Goal: Task Accomplishment & Management: Use online tool/utility

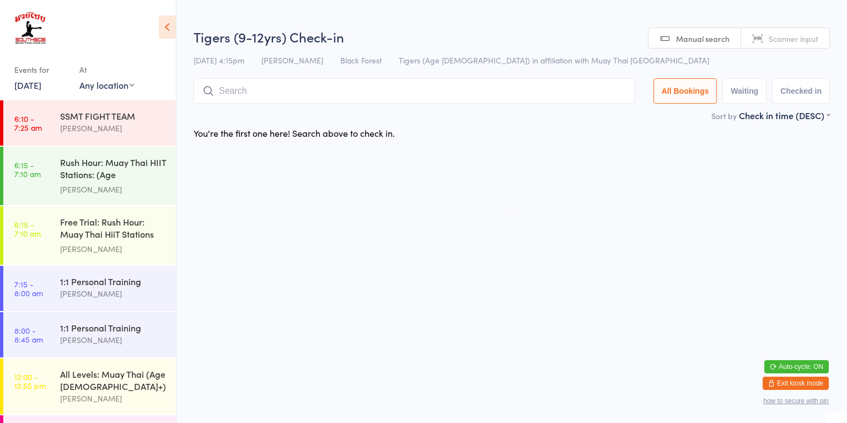
scroll to position [390, 0]
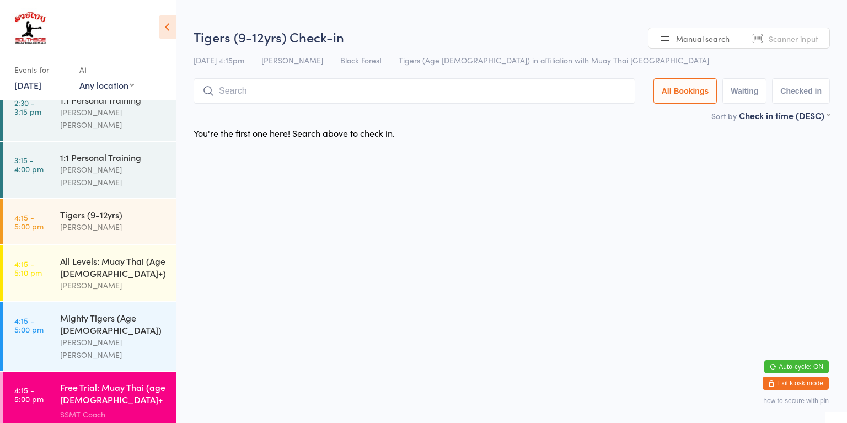
click at [311, 89] on input "search" at bounding box center [413, 90] width 441 height 25
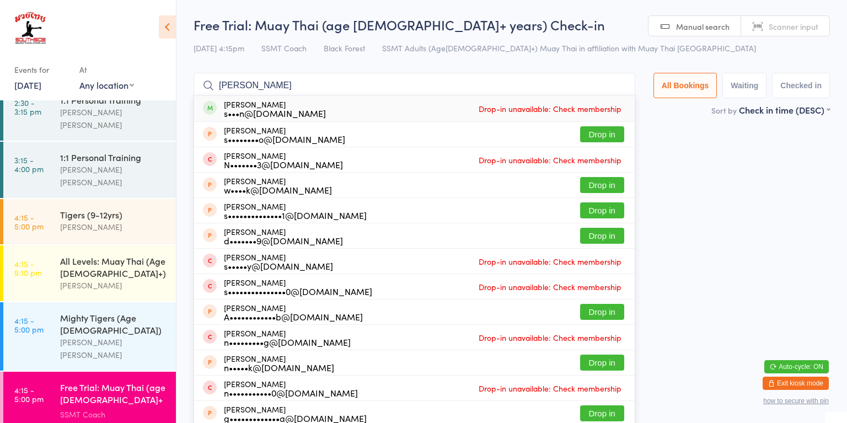
type input "[PERSON_NAME]"
click at [366, 104] on div "[PERSON_NAME] s•••n@[DOMAIN_NAME] Drop-in unavailable: Check membership" at bounding box center [414, 108] width 440 height 25
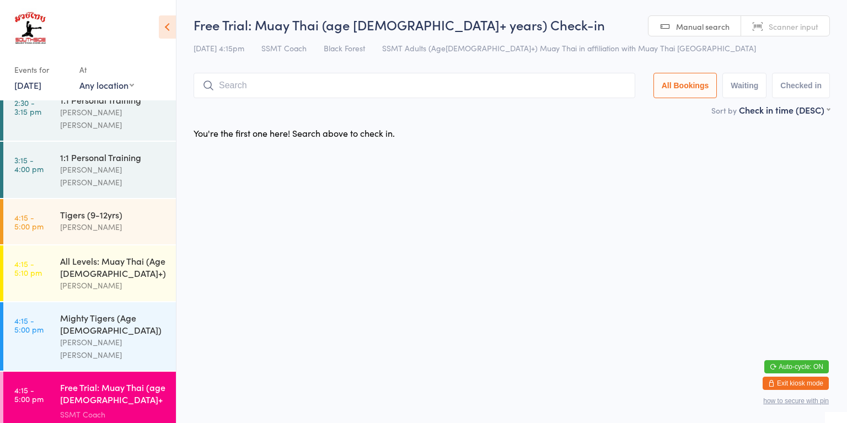
click at [780, 206] on html "You have now entered Kiosk Mode. Members will be able to check themselves in us…" at bounding box center [423, 211] width 847 height 423
click at [473, 85] on input "search" at bounding box center [413, 85] width 441 height 25
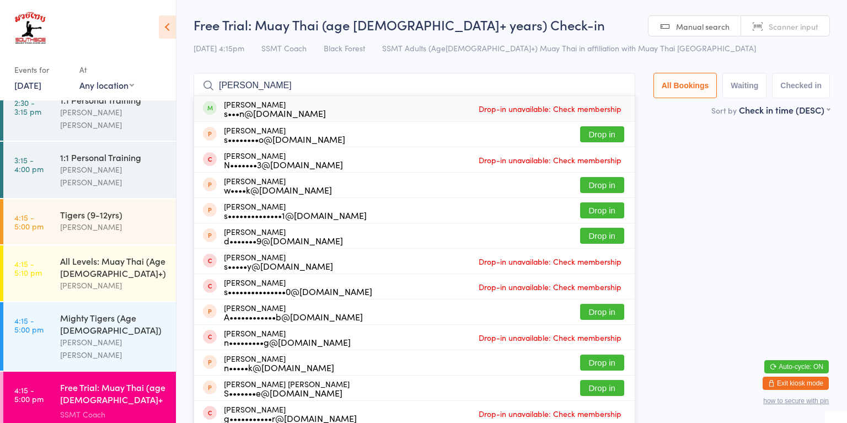
type input "[PERSON_NAME]"
click at [291, 117] on div "s•••n@[DOMAIN_NAME]" at bounding box center [275, 113] width 102 height 9
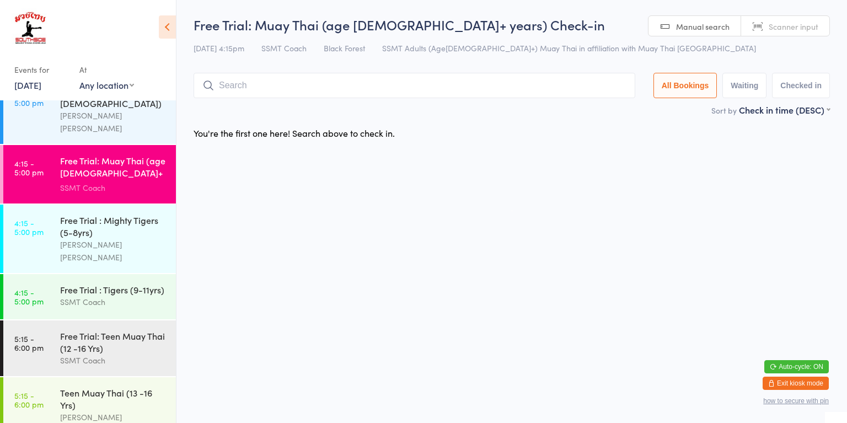
scroll to position [701, 0]
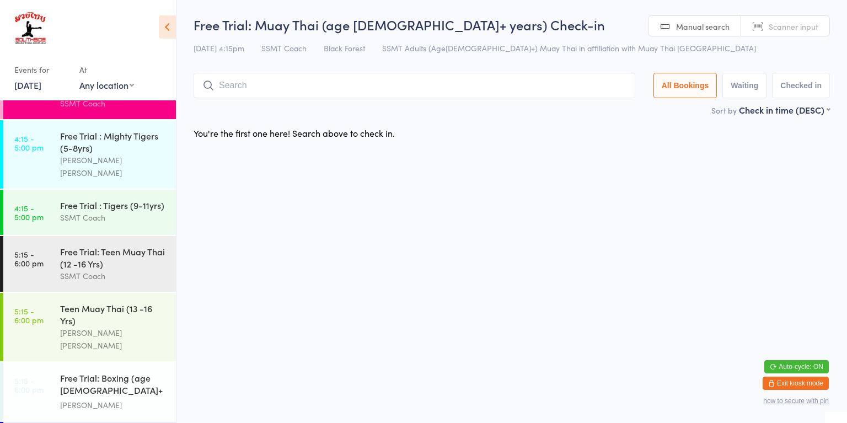
click at [55, 293] on link "5:15 - 6:00 pm Teen Muay Thai (13 -16 Yrs) [PERSON_NAME] [PERSON_NAME]" at bounding box center [89, 327] width 173 height 68
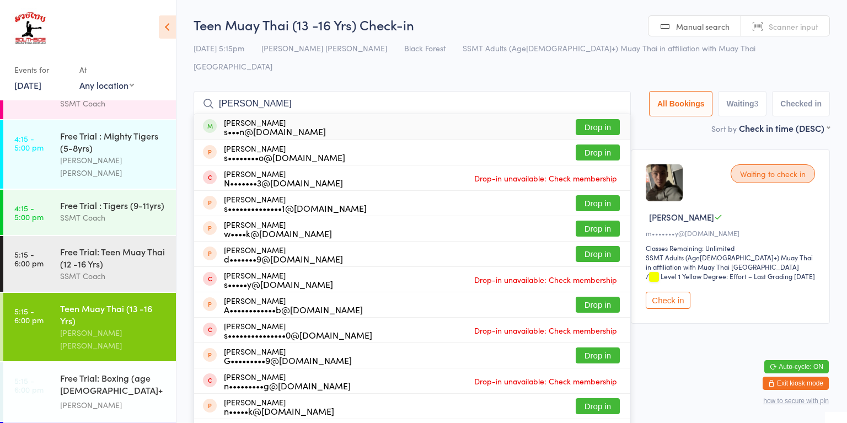
type input "[PERSON_NAME]"
click at [312, 127] on div "s•••n@[DOMAIN_NAME]" at bounding box center [275, 131] width 102 height 9
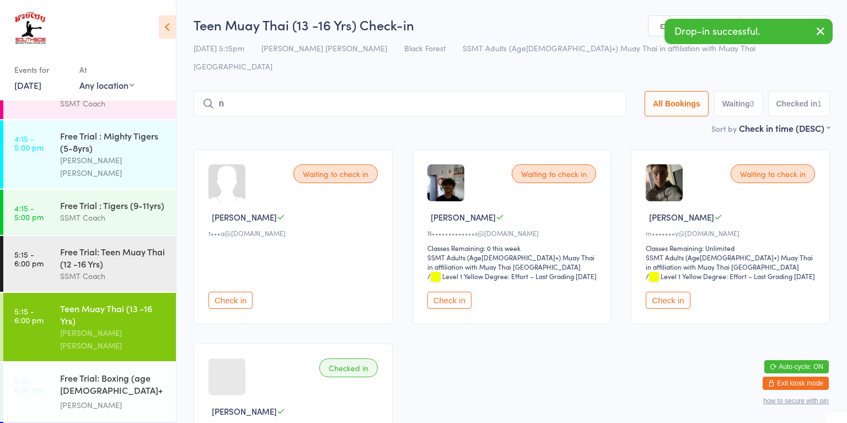
type input "n"
click at [439, 360] on div "Waiting to check in [PERSON_NAME] t•••a@[DOMAIN_NAME] Check in Waiting to check…" at bounding box center [512, 333] width 656 height 388
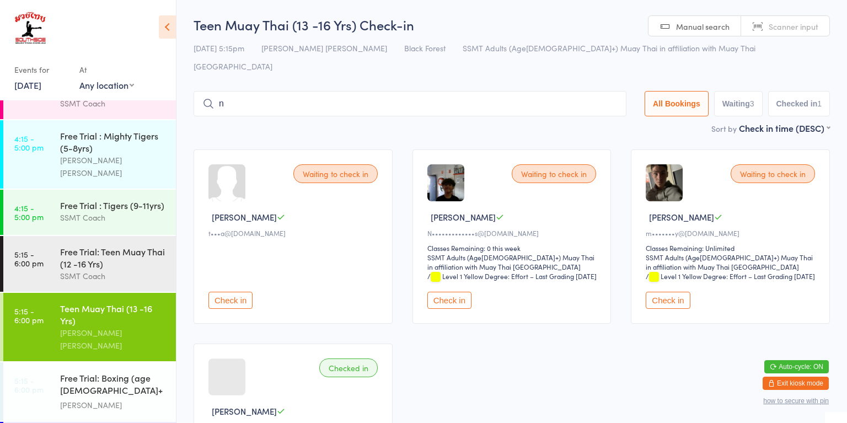
click at [233, 292] on button "Check in" at bounding box center [230, 300] width 44 height 17
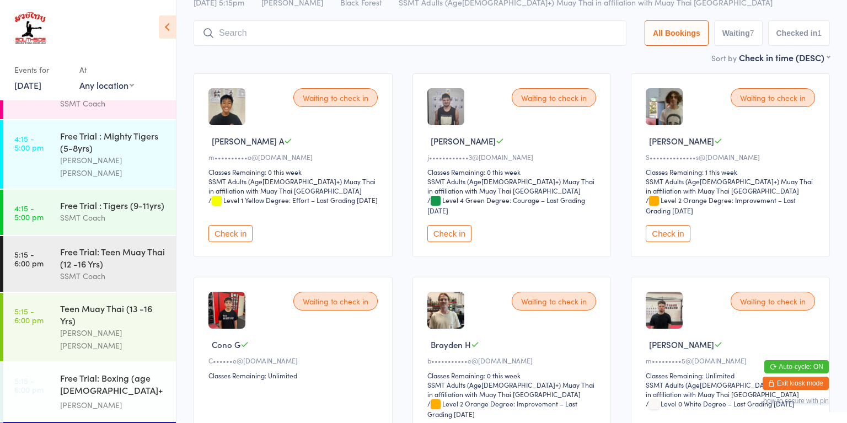
scroll to position [58, 0]
click at [449, 234] on button "Check in" at bounding box center [449, 232] width 44 height 17
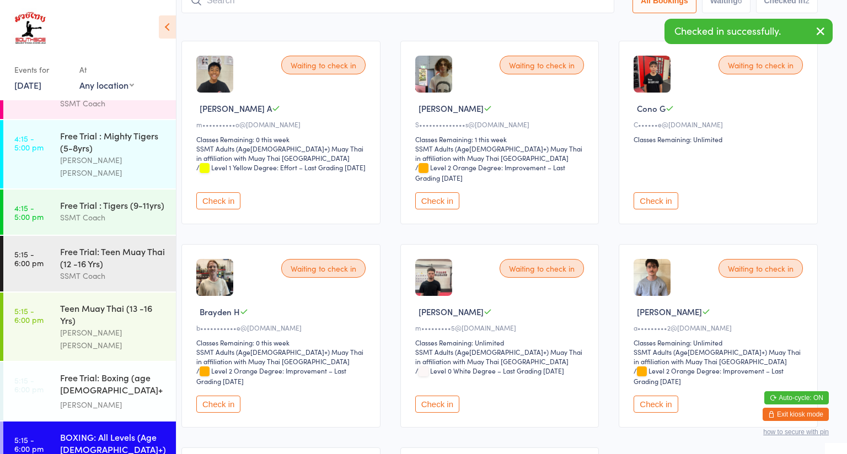
scroll to position [103, 14]
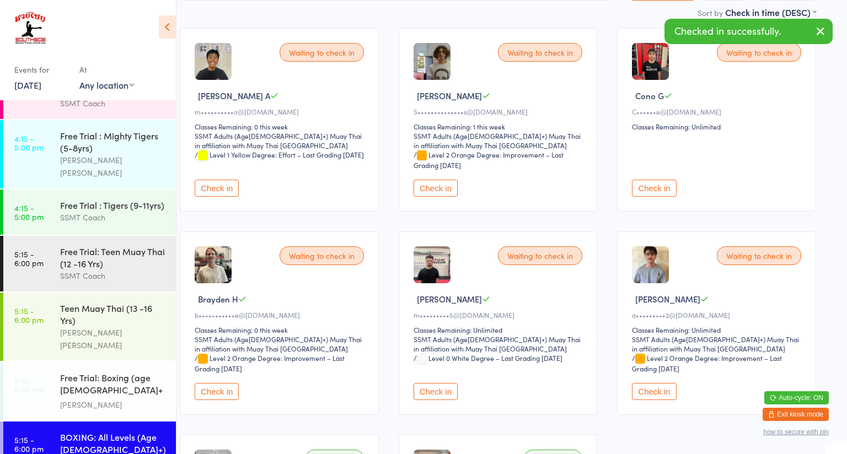
click at [651, 389] on button "Check in" at bounding box center [654, 391] width 44 height 17
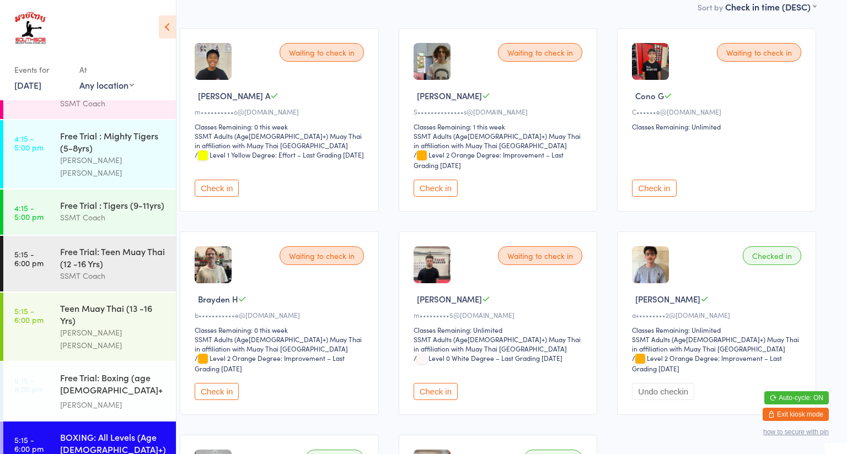
click at [650, 192] on button "Check in" at bounding box center [654, 188] width 44 height 17
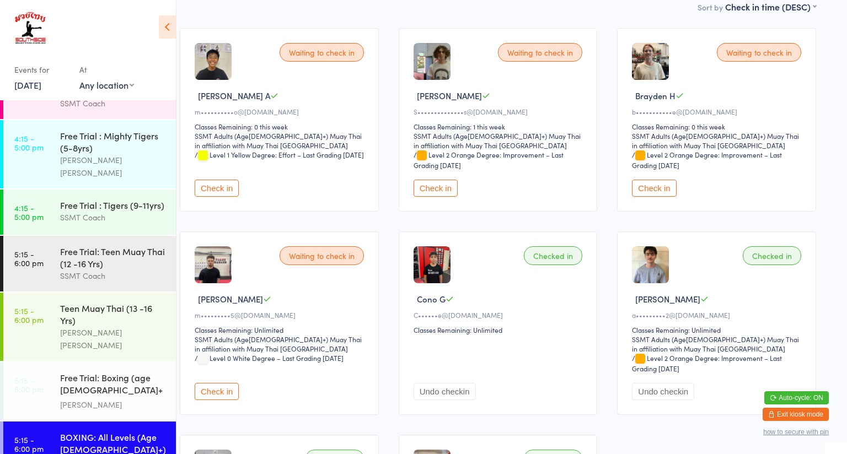
click at [424, 192] on button "Check in" at bounding box center [435, 188] width 44 height 17
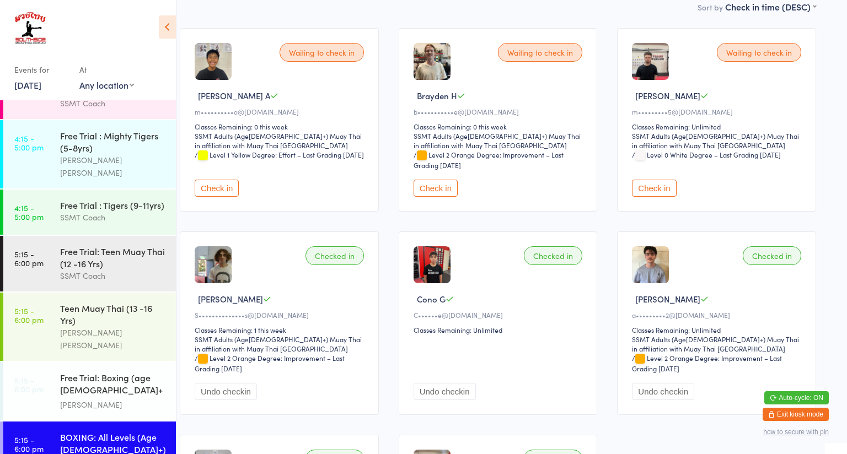
click at [55, 293] on link "5:15 - 6:00 pm Teen Muay Thai (13 -16 Yrs) [PERSON_NAME] [PERSON_NAME]" at bounding box center [89, 327] width 173 height 68
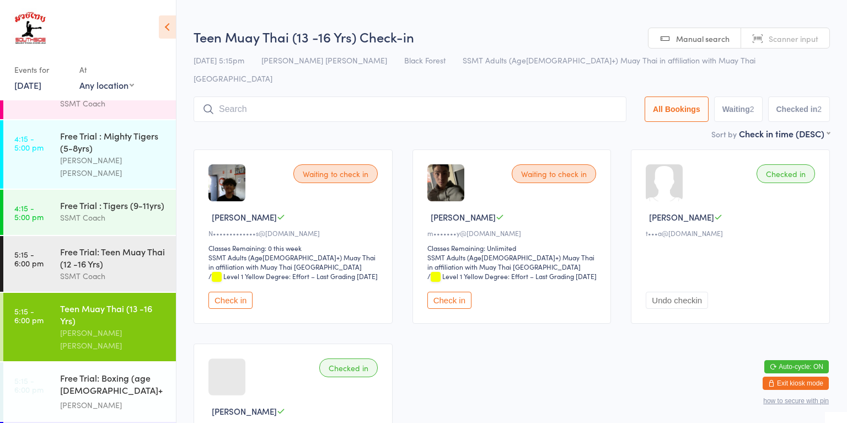
click at [227, 294] on button "Check in" at bounding box center [230, 300] width 44 height 17
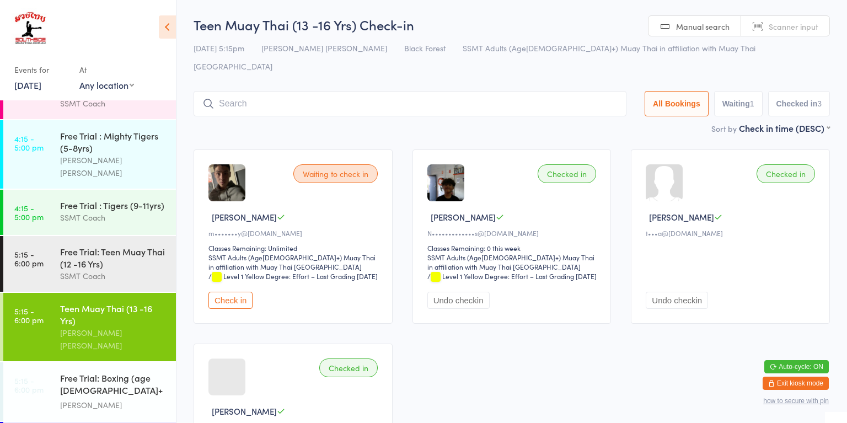
click at [215, 297] on button "Check in" at bounding box center [230, 300] width 44 height 17
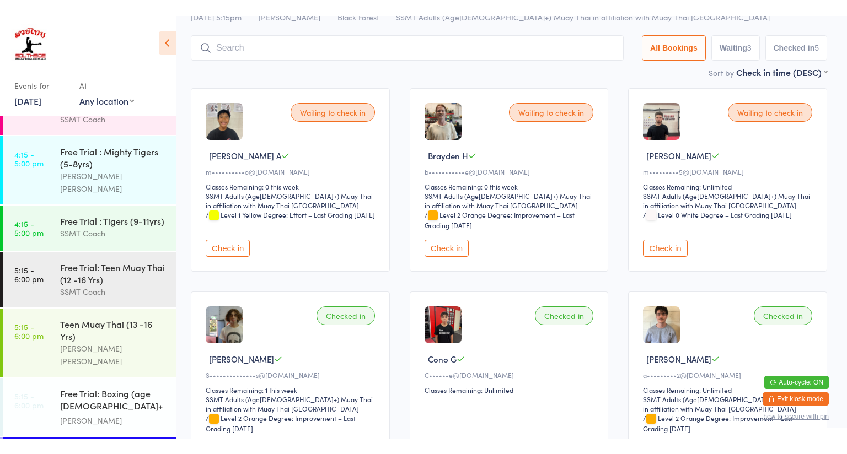
scroll to position [61, 3]
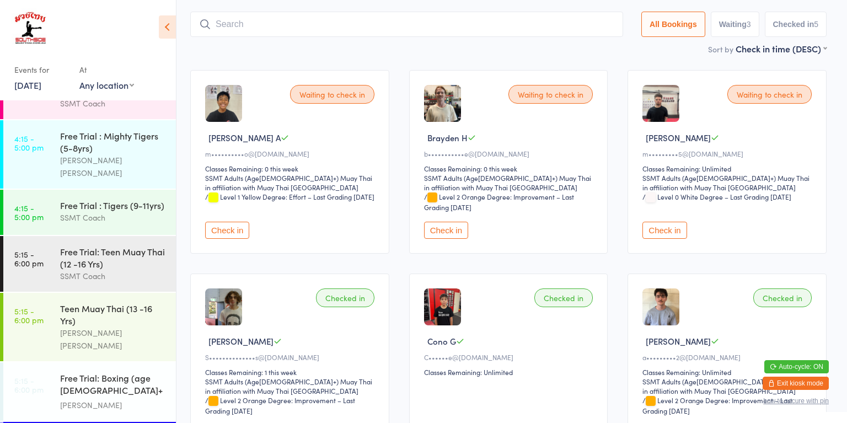
click at [670, 236] on button "Check in" at bounding box center [664, 230] width 44 height 17
click at [231, 231] on button "Check in" at bounding box center [227, 230] width 44 height 17
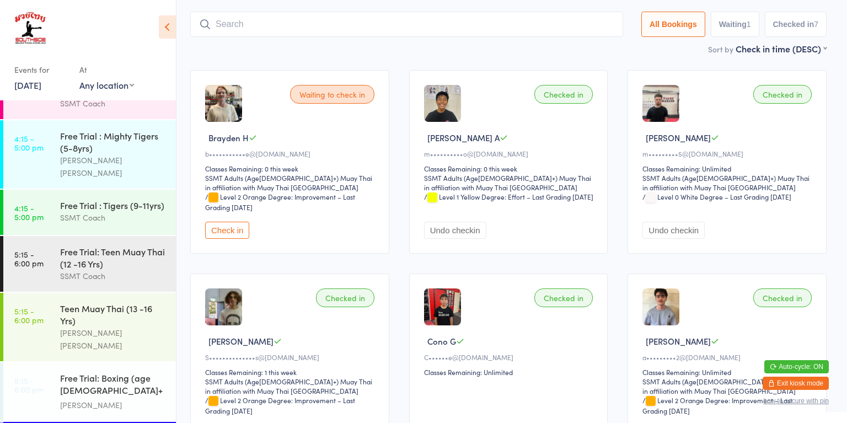
click at [239, 234] on button "Check in" at bounding box center [227, 230] width 44 height 17
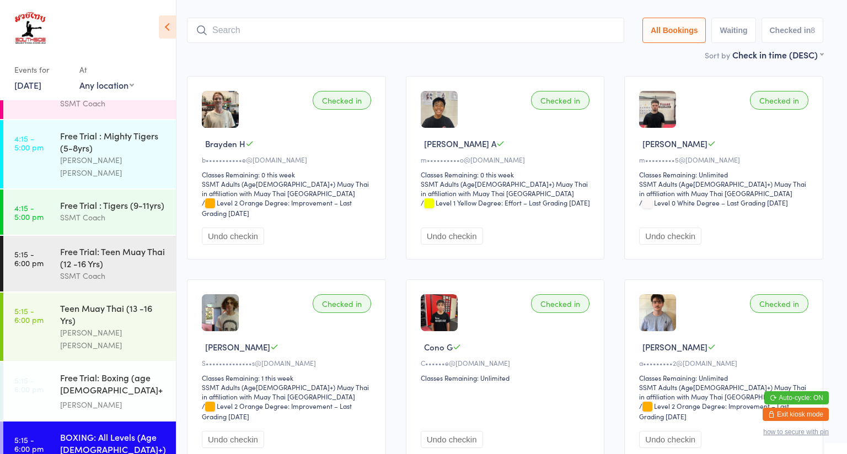
scroll to position [55, 7]
click at [141, 422] on div "BOXING: All Levels (Age [DEMOGRAPHIC_DATA]+)" at bounding box center [113, 443] width 106 height 24
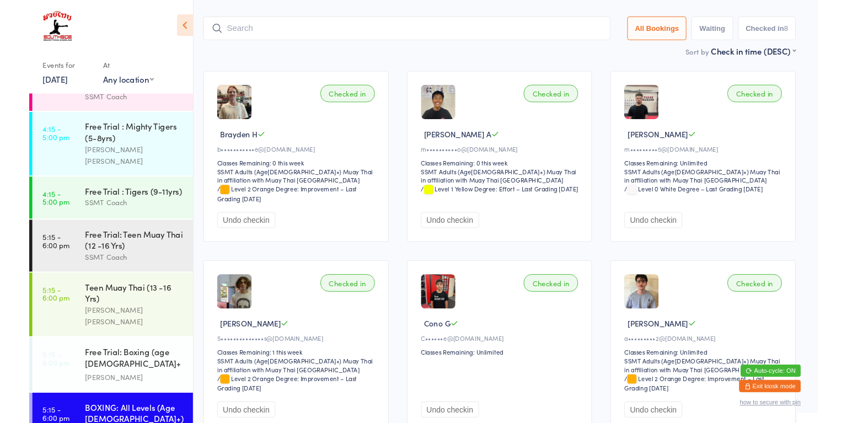
scroll to position [0, 0]
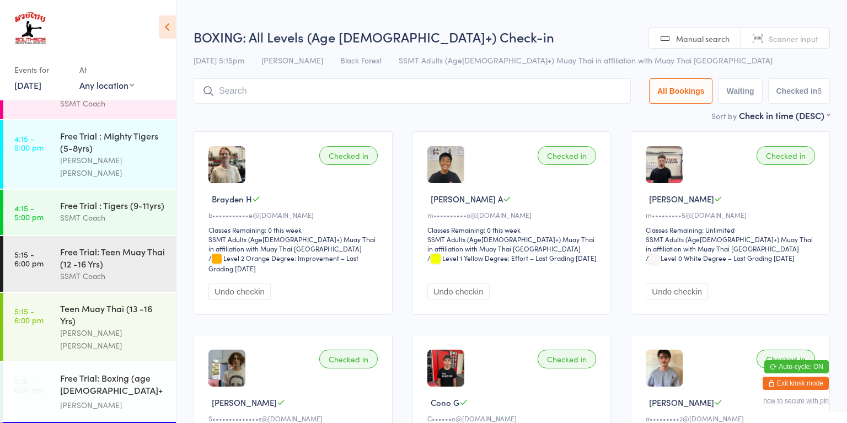
click at [278, 94] on input "search" at bounding box center [411, 90] width 437 height 25
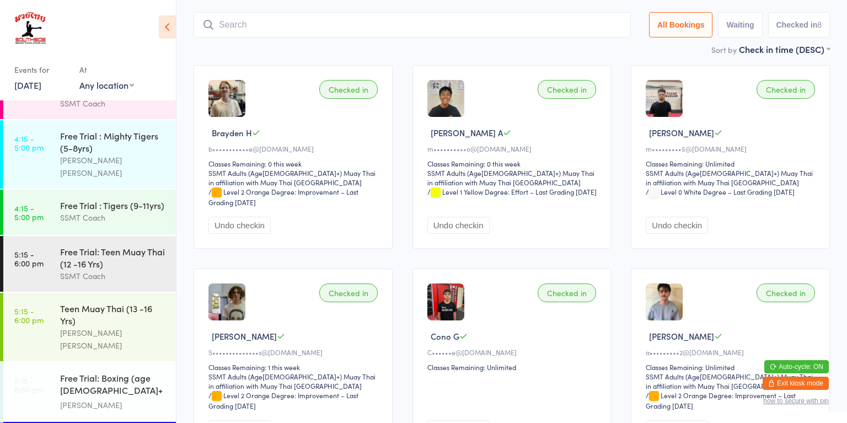
scroll to position [79, 0]
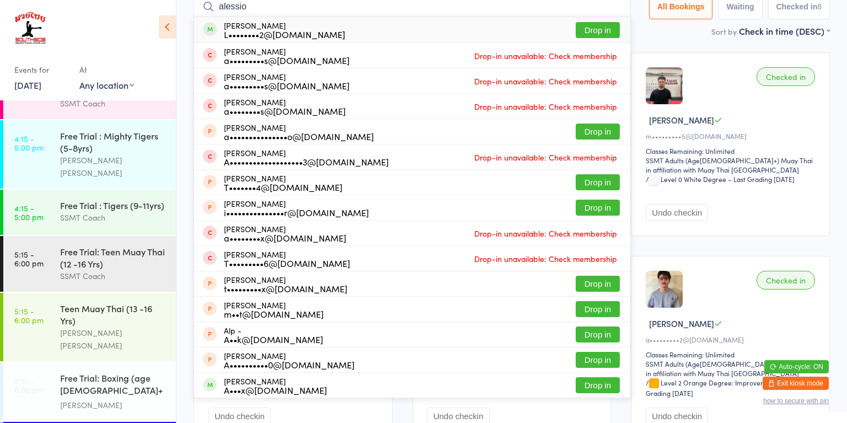
type input "alessio"
click at [471, 31] on div "[PERSON_NAME] L••••••••2@[DOMAIN_NAME] Drop in" at bounding box center [412, 29] width 436 height 25
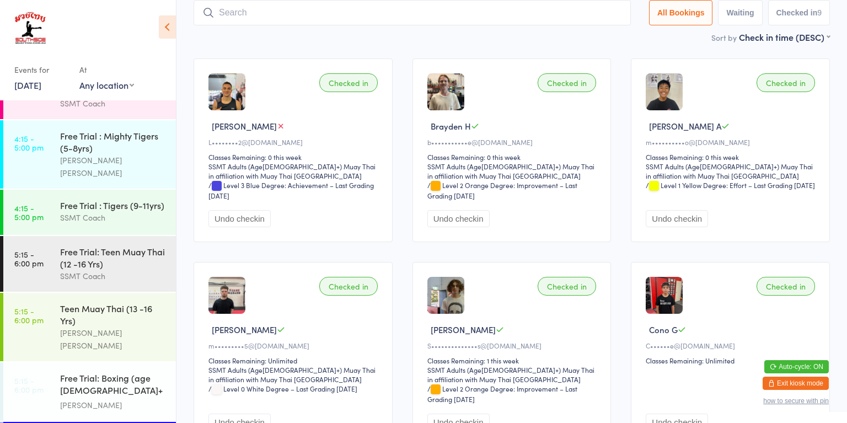
click at [103, 293] on div "Teen Muay Thai (13 -16 Yrs) [PERSON_NAME] [PERSON_NAME]" at bounding box center [118, 327] width 116 height 68
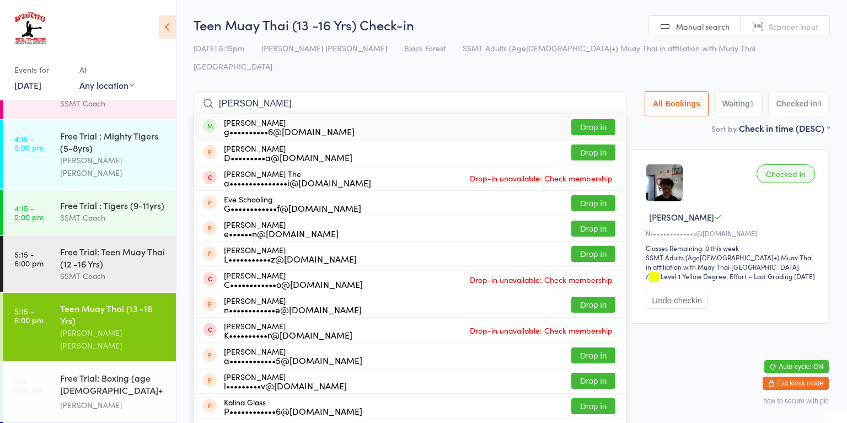
type input "[PERSON_NAME]"
click at [229, 120] on div "[PERSON_NAME] g••••••••••6@[DOMAIN_NAME] Drop in" at bounding box center [410, 126] width 432 height 25
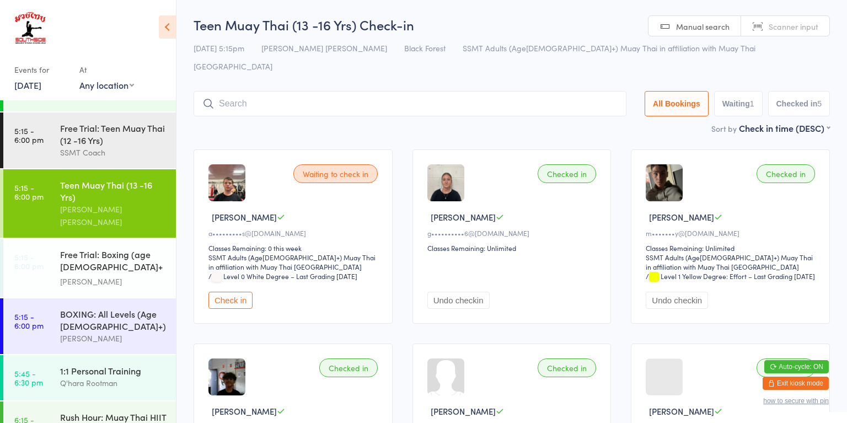
scroll to position [827, 0]
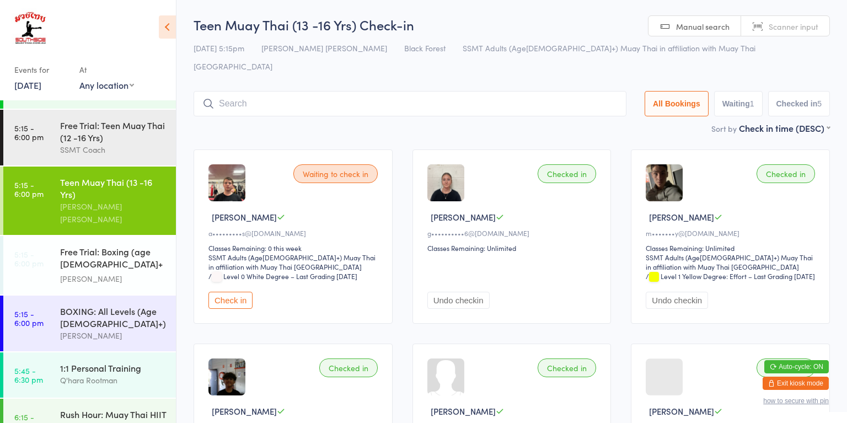
click at [120, 374] on div "Q'hara Rootman" at bounding box center [113, 380] width 106 height 13
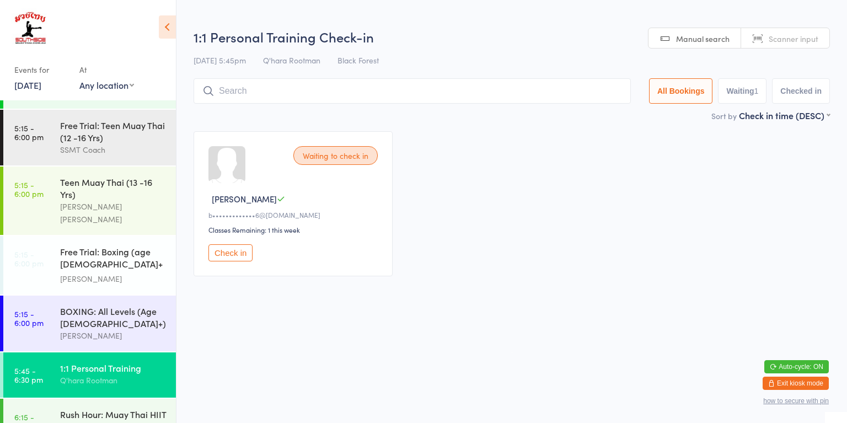
click at [240, 251] on button "Check in" at bounding box center [230, 252] width 44 height 17
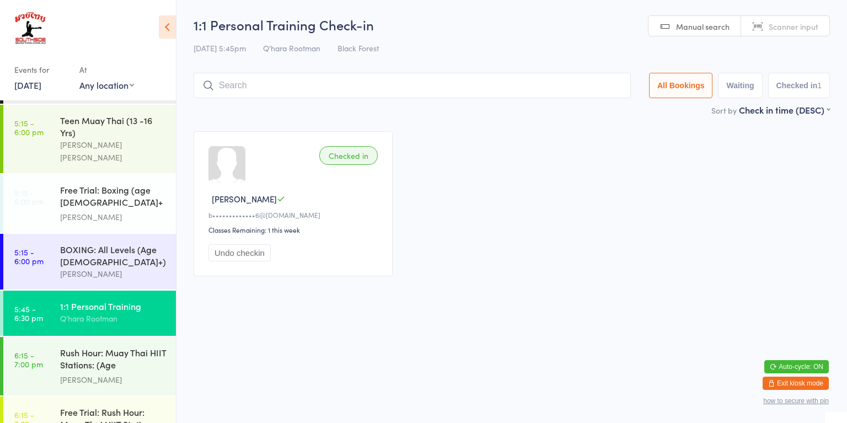
scroll to position [888, 0]
click at [94, 347] on div "Rush Hour: Muay Thai HIIT Stations: (Age [DEMOGRAPHIC_DATA]+)" at bounding box center [113, 360] width 106 height 27
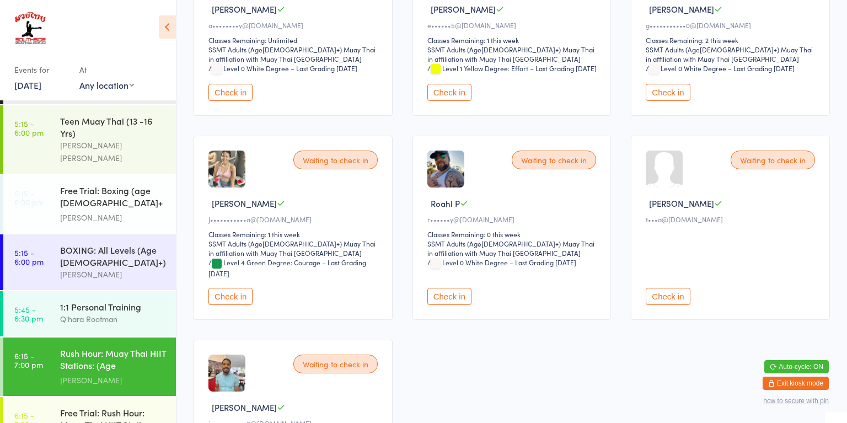
scroll to position [397, 0]
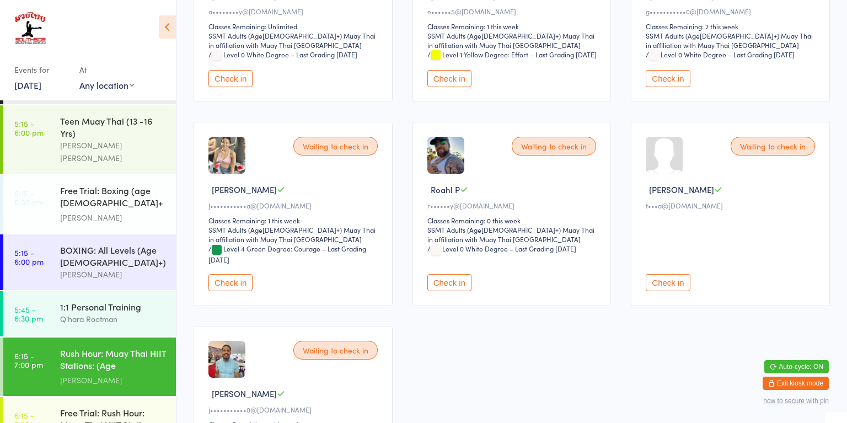
click at [452, 291] on button "Check in" at bounding box center [449, 282] width 44 height 17
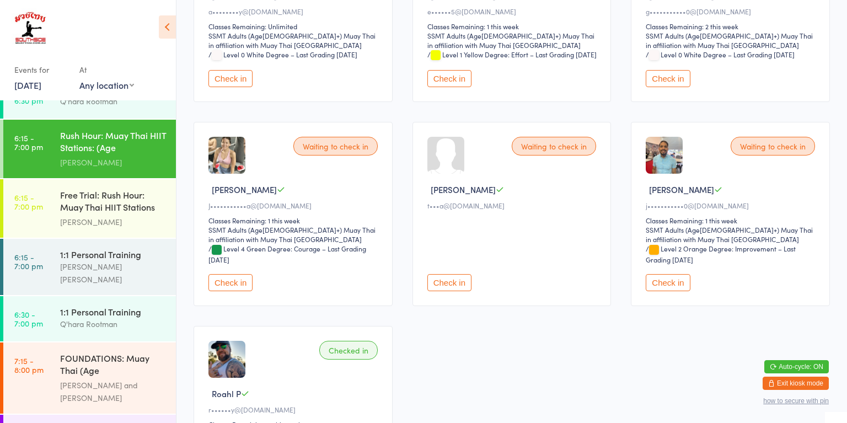
scroll to position [1108, 0]
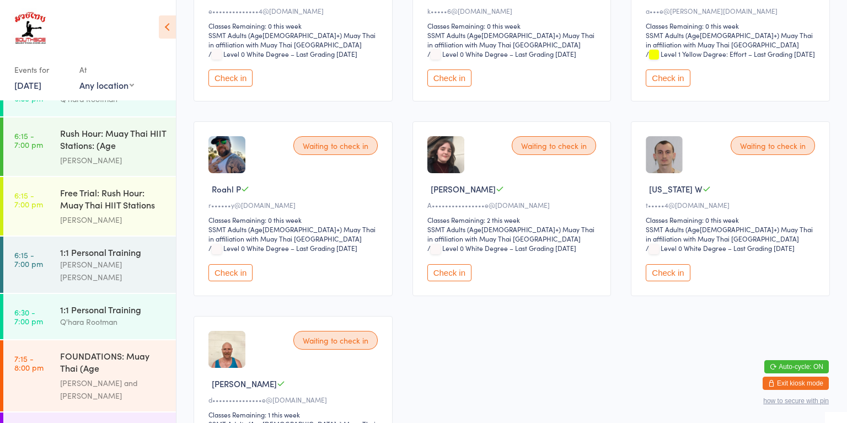
scroll to position [418, 0]
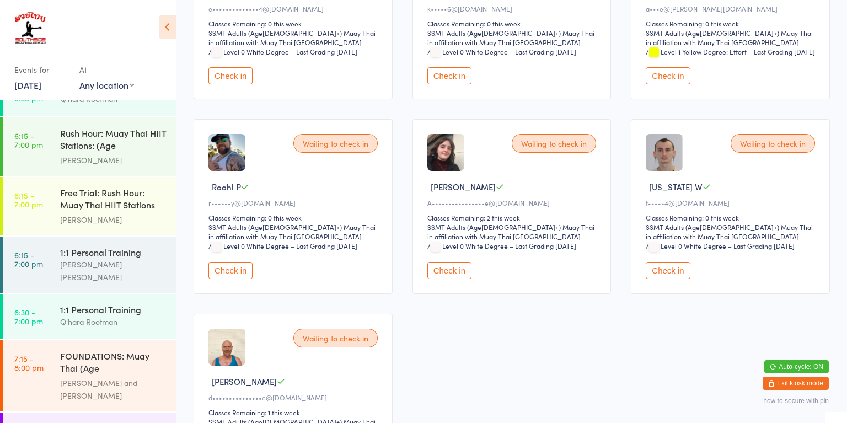
click at [235, 262] on button "Check in" at bounding box center [230, 270] width 44 height 17
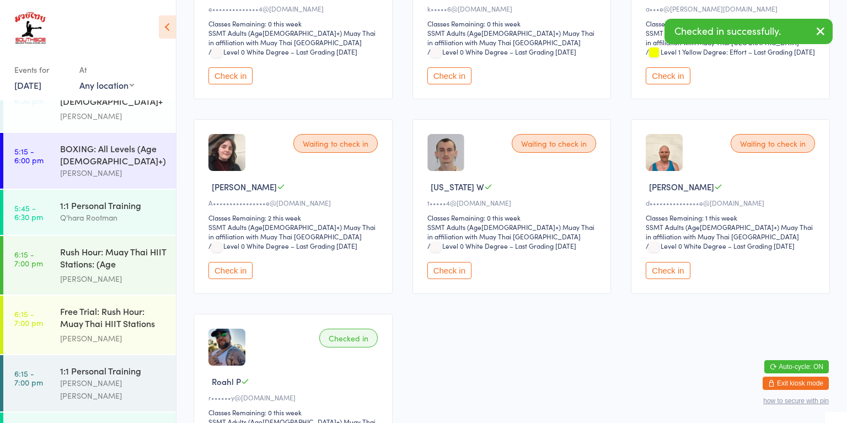
scroll to position [990, 0]
click at [101, 245] on div "Rush Hour: Muay Thai HIIT Stations: (Age [DEMOGRAPHIC_DATA]+)" at bounding box center [113, 258] width 106 height 27
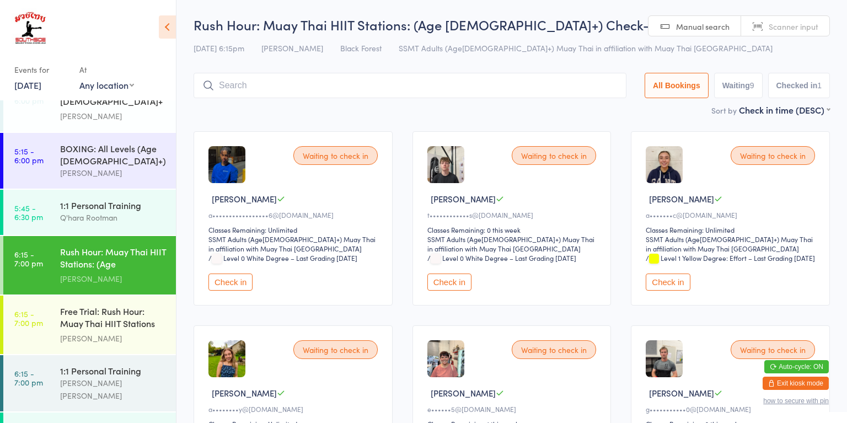
click at [450, 290] on button "Check in" at bounding box center [449, 281] width 44 height 17
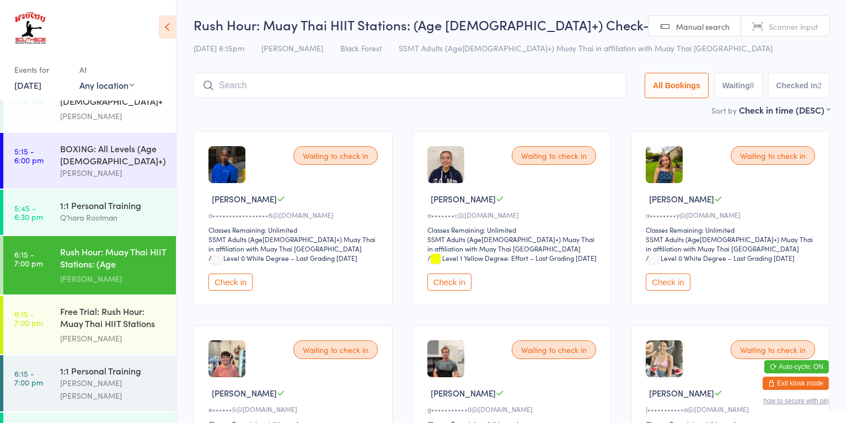
click at [137, 305] on div "Free Trial: Rush Hour: Muay Thai HIIT Stations (ag..." at bounding box center [113, 318] width 106 height 27
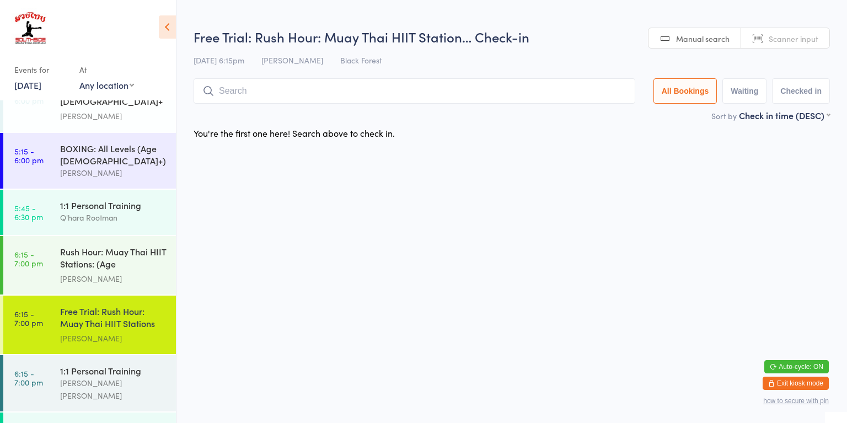
click at [129, 245] on div "Rush Hour: Muay Thai HIIT Stations: (Age [DEMOGRAPHIC_DATA]+)" at bounding box center [113, 258] width 106 height 27
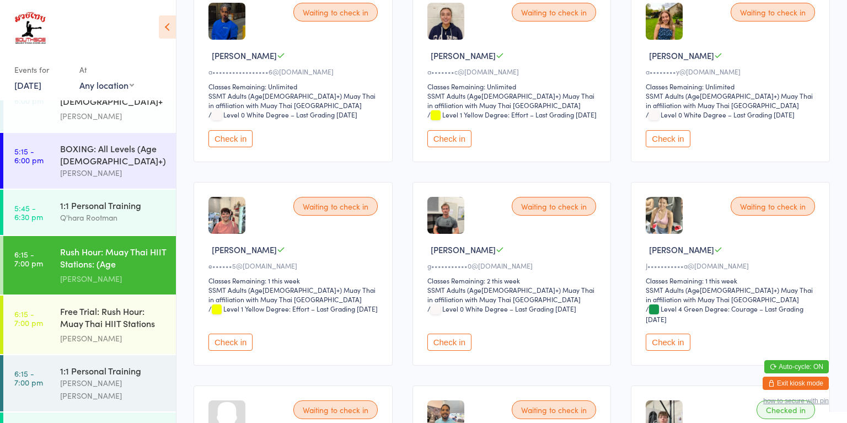
scroll to position [144, 0]
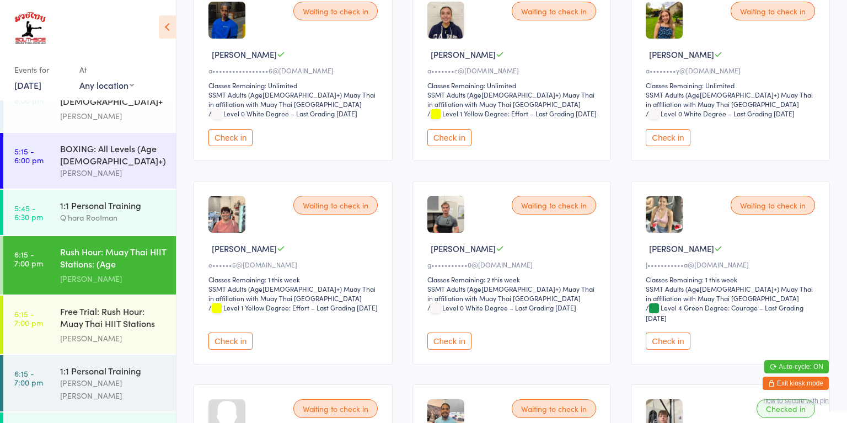
click at [455, 344] on button "Check in" at bounding box center [449, 340] width 44 height 17
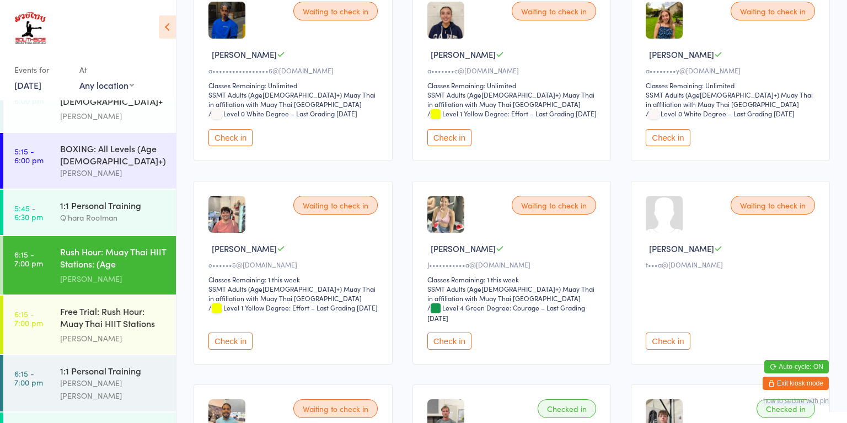
click at [450, 145] on button "Check in" at bounding box center [449, 137] width 44 height 17
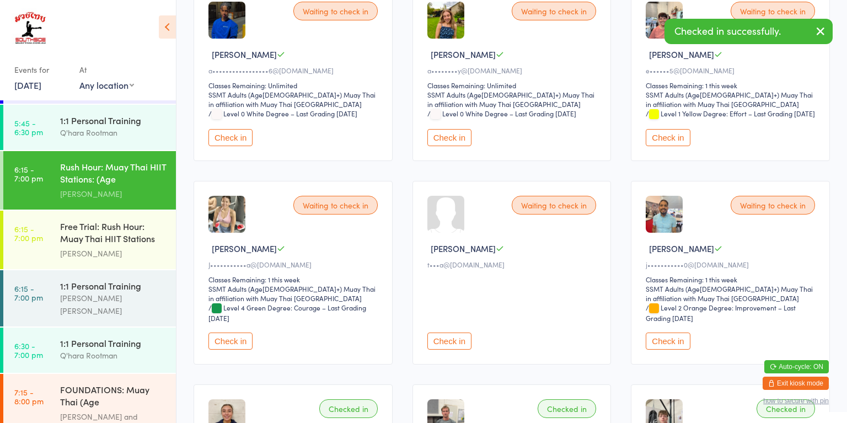
scroll to position [1076, 0]
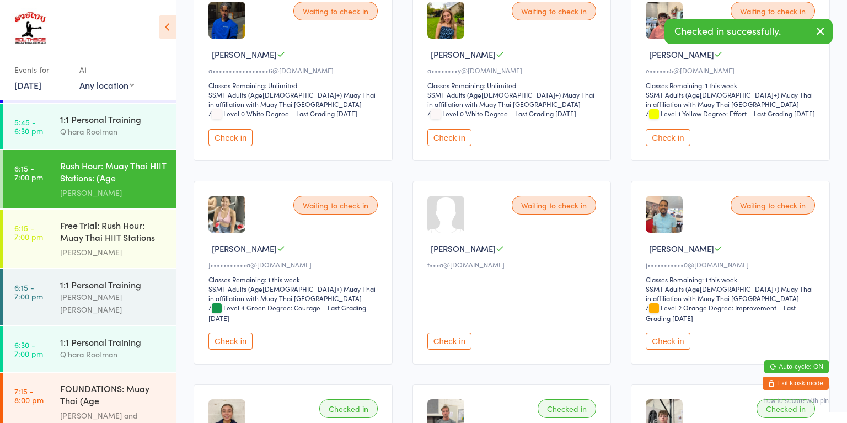
click at [76, 382] on div "FOUNDATIONS: Muay Thai (Age [DEMOGRAPHIC_DATA]+)" at bounding box center [113, 395] width 106 height 27
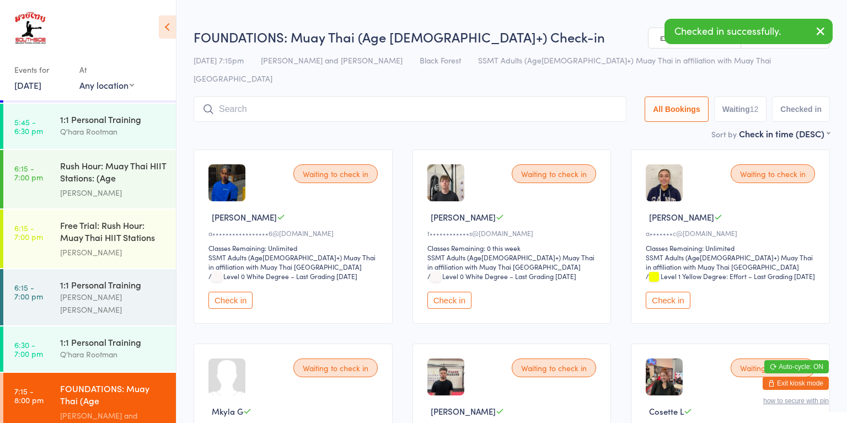
click at [669, 293] on button "Check in" at bounding box center [667, 300] width 44 height 17
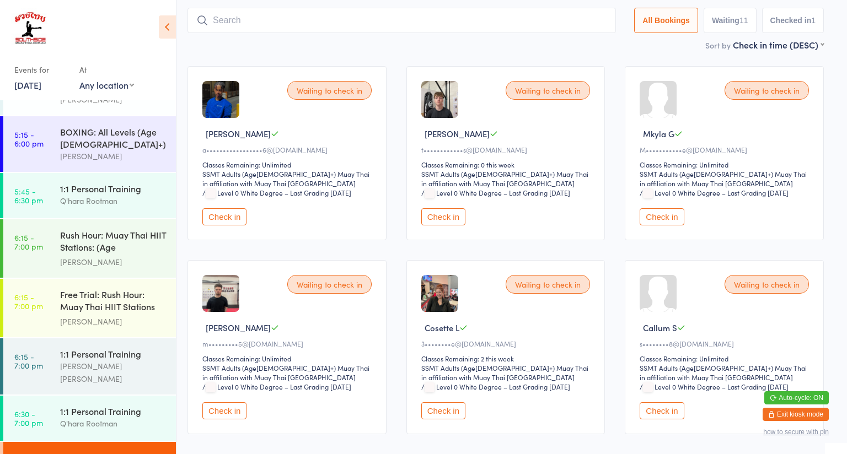
scroll to position [1005, 0]
click at [113, 289] on div "Free Trial: Rush Hour: Muay Thai HIIT Stations (ag..." at bounding box center [113, 302] width 106 height 27
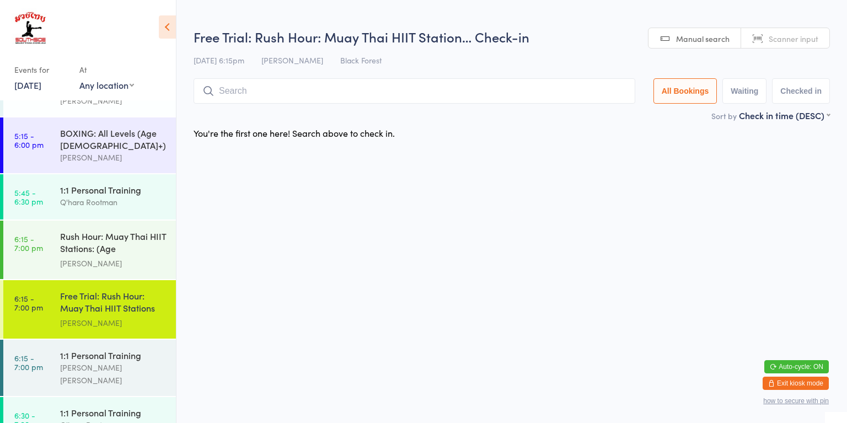
click at [104, 230] on div "Rush Hour: Muay Thai HIIT Stations: (Age [DEMOGRAPHIC_DATA]+)" at bounding box center [113, 243] width 106 height 27
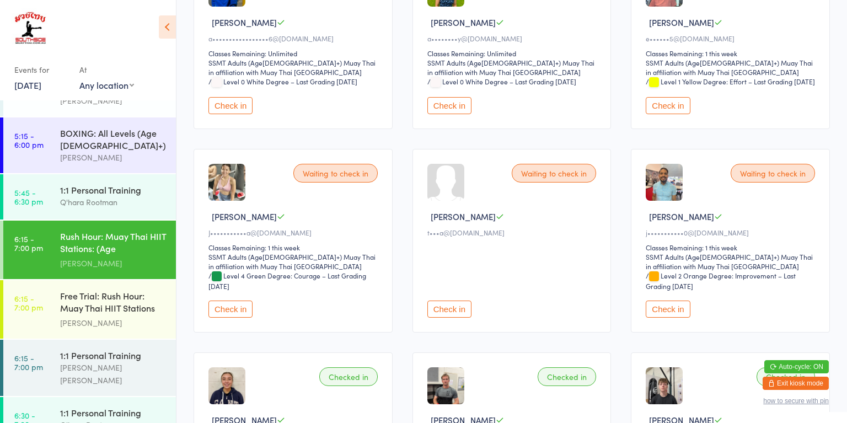
scroll to position [197, 0]
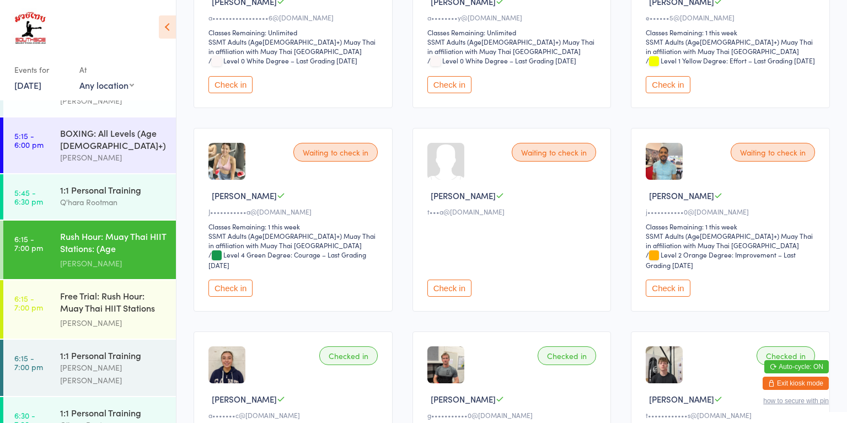
click at [679, 297] on button "Check in" at bounding box center [667, 287] width 44 height 17
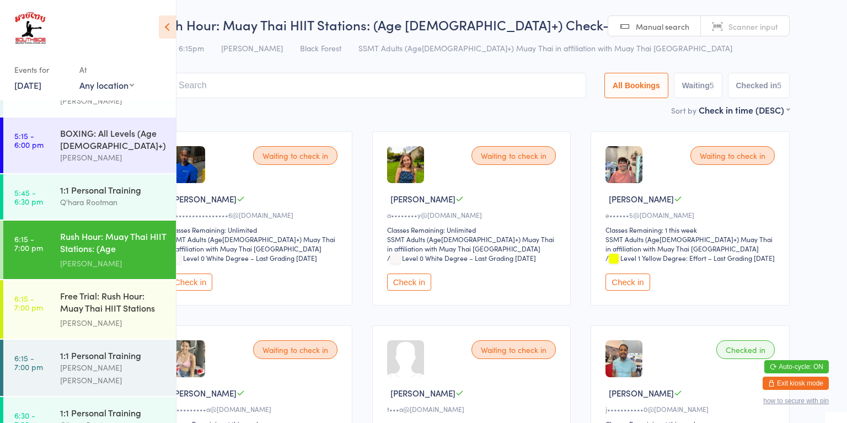
scroll to position [0, 43]
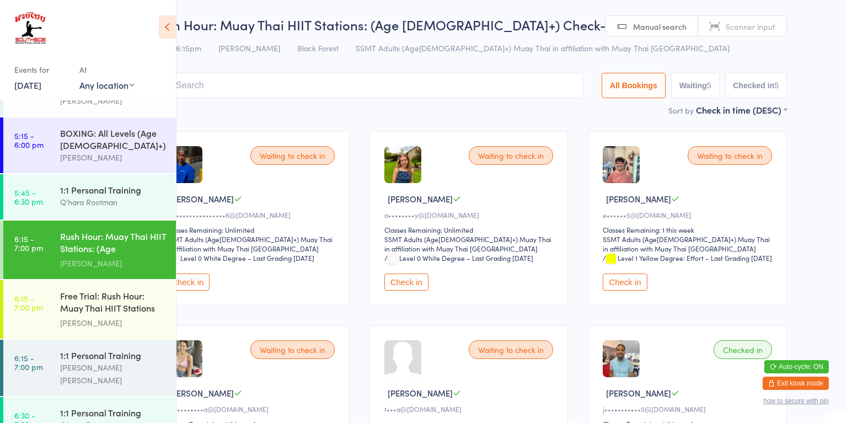
click at [415, 290] on button "Check in" at bounding box center [406, 281] width 44 height 17
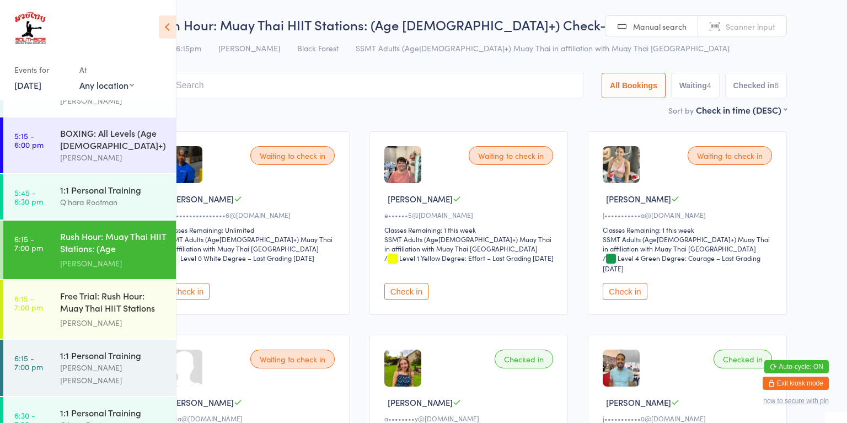
click at [89, 230] on div "Rush Hour: Muay Thai HIIT Stations: (Age [DEMOGRAPHIC_DATA]+)" at bounding box center [113, 243] width 106 height 27
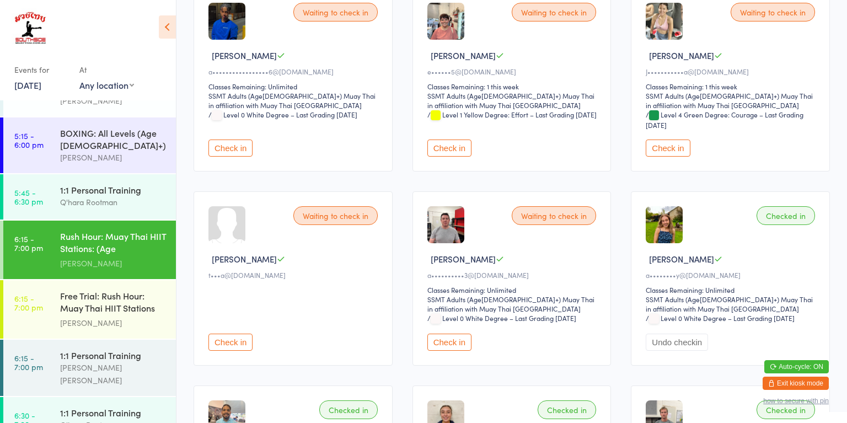
scroll to position [145, 0]
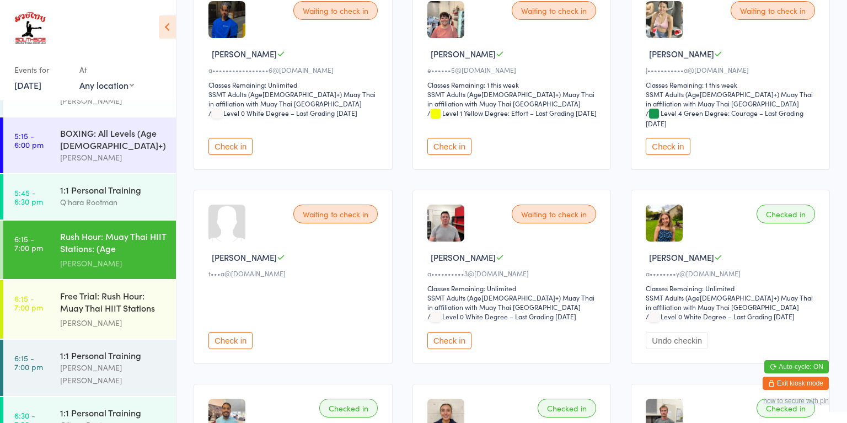
click at [452, 339] on button "Check in" at bounding box center [449, 340] width 44 height 17
click at [236, 145] on button "Check in" at bounding box center [230, 146] width 44 height 17
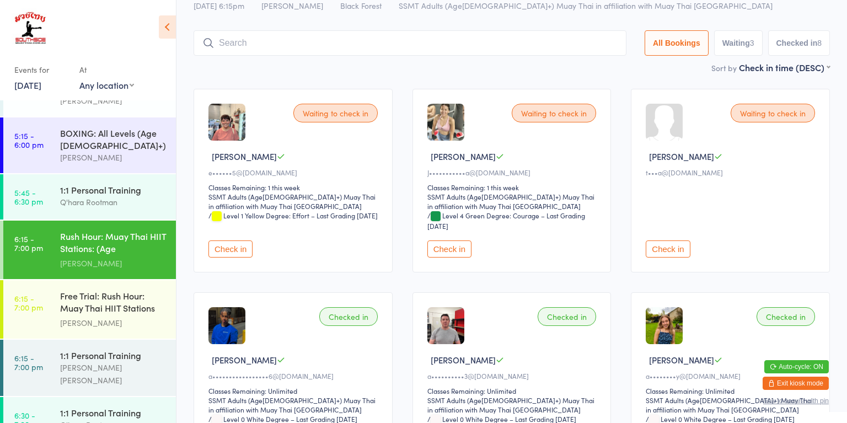
scroll to position [41, 0]
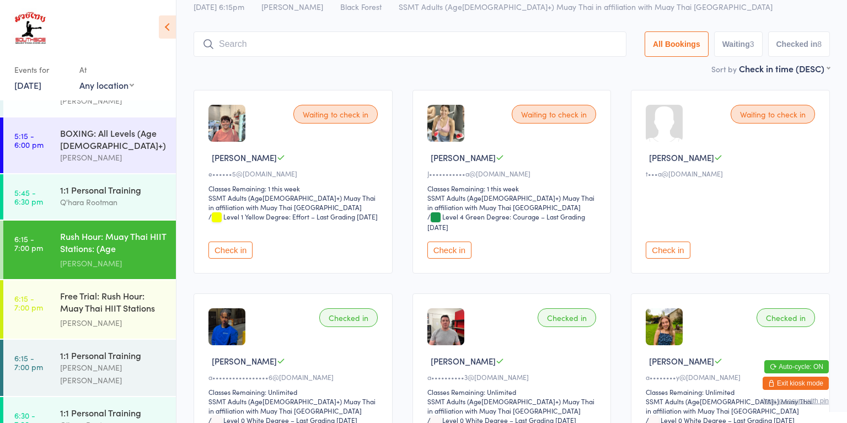
click at [449, 250] on button "Check in" at bounding box center [449, 249] width 44 height 17
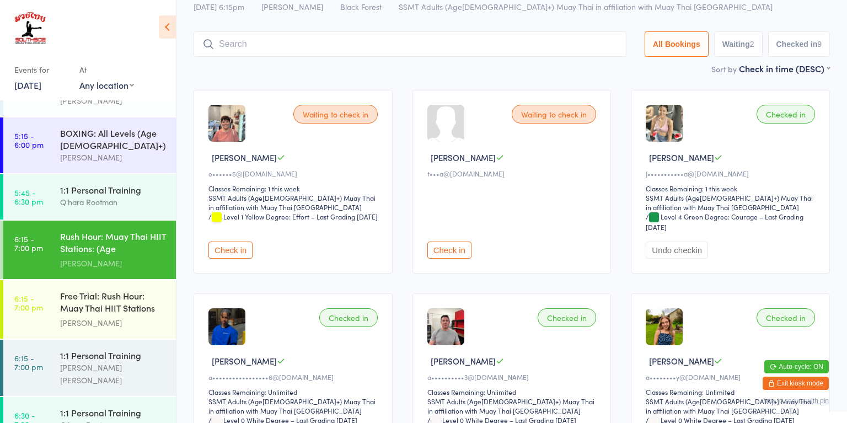
click at [233, 252] on button "Check in" at bounding box center [230, 249] width 44 height 17
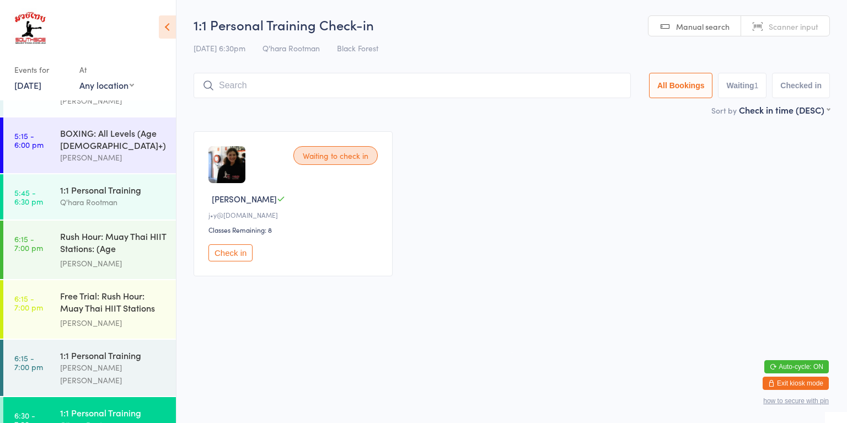
click at [234, 261] on button "Check in" at bounding box center [230, 252] width 44 height 17
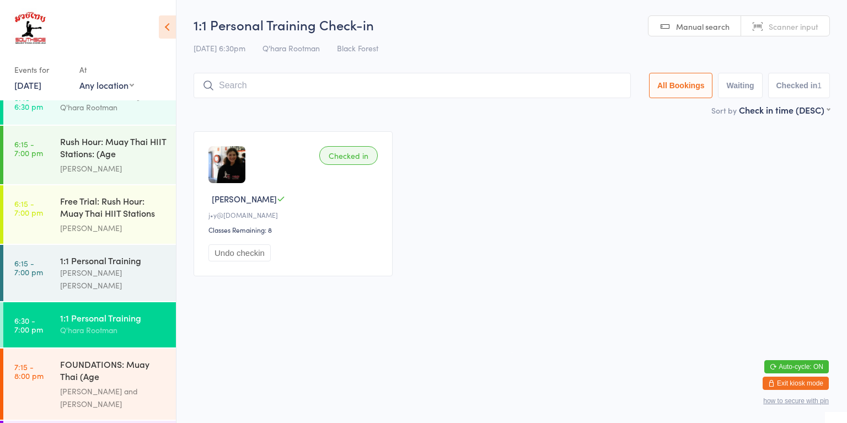
scroll to position [1108, 0]
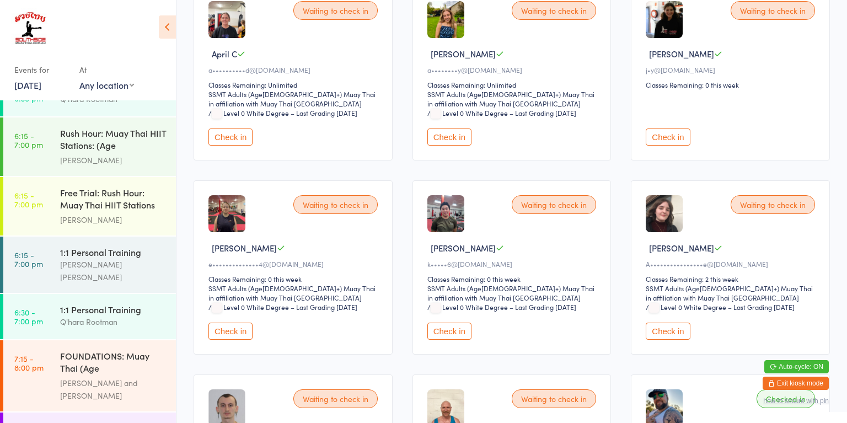
scroll to position [163, 0]
click at [340, 195] on div "Waiting to check in" at bounding box center [335, 204] width 84 height 19
click at [335, 195] on div "Waiting to check in" at bounding box center [335, 204] width 84 height 19
click at [344, 195] on div "Waiting to check in" at bounding box center [335, 204] width 84 height 19
click at [228, 322] on button "Check in" at bounding box center [230, 330] width 44 height 17
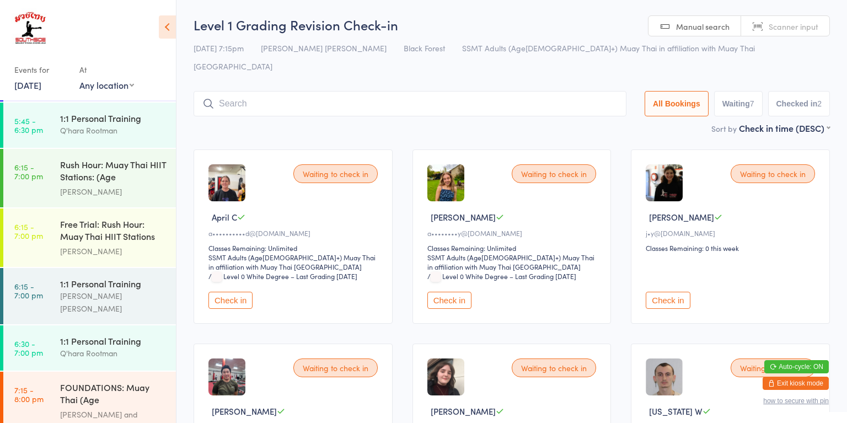
scroll to position [1108, 0]
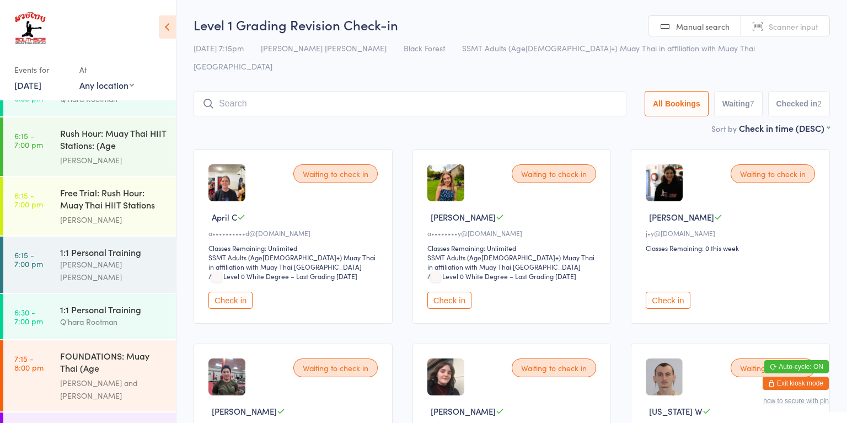
click at [245, 91] on input "search" at bounding box center [409, 103] width 433 height 25
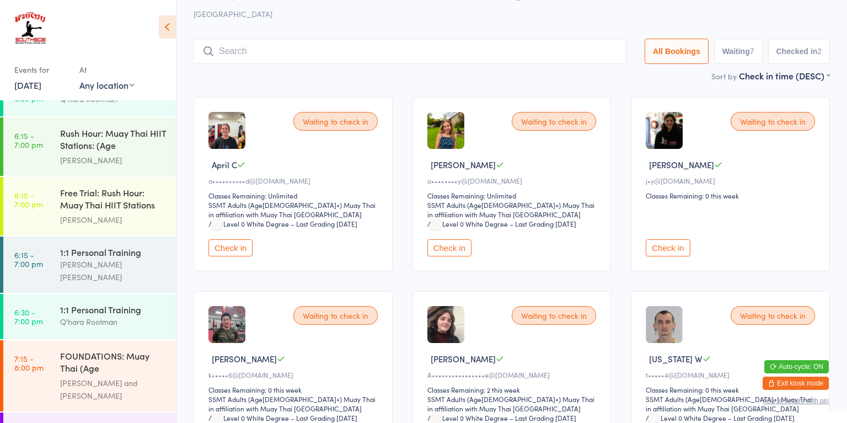
scroll to position [73, 0]
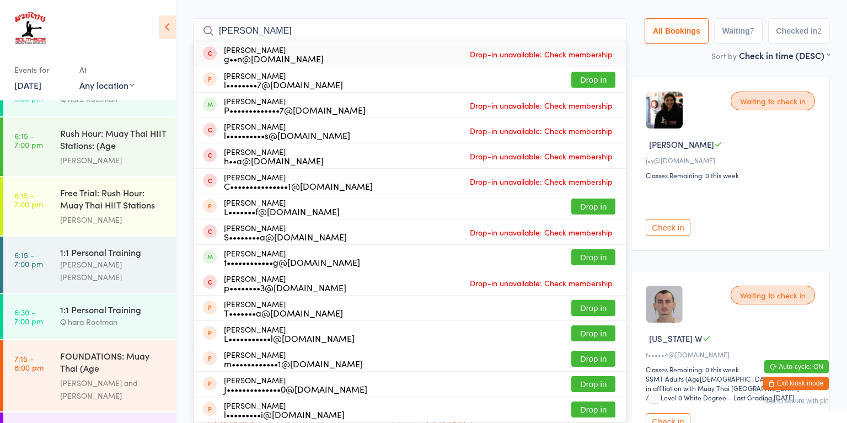
type input "[PERSON_NAME]"
click at [260, 257] on div "t••••••••••••g@[DOMAIN_NAME]" at bounding box center [292, 261] width 136 height 9
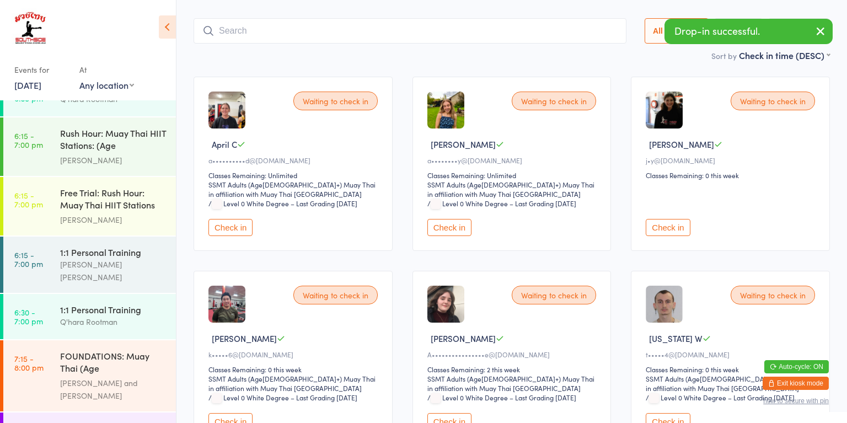
click at [779, 191] on div "Check in" at bounding box center [731, 213] width 173 height 46
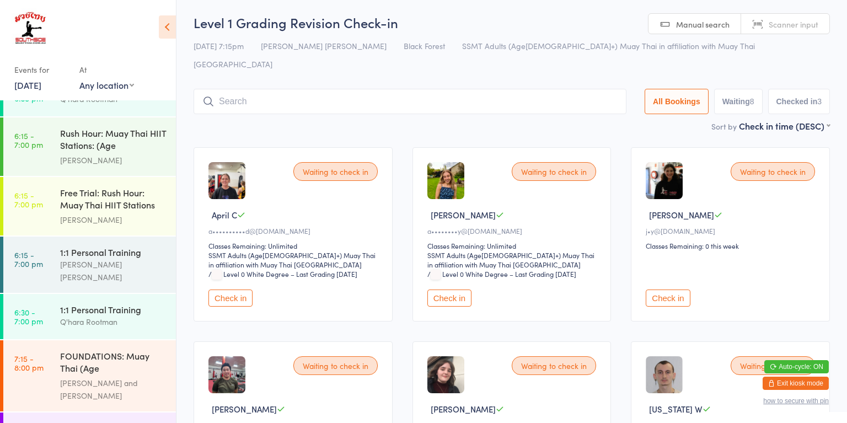
scroll to position [0, 0]
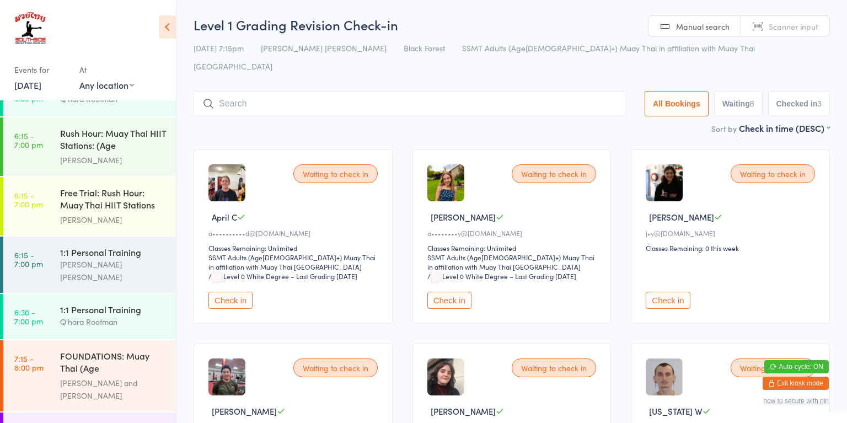
click at [251, 91] on input "search" at bounding box center [409, 103] width 433 height 25
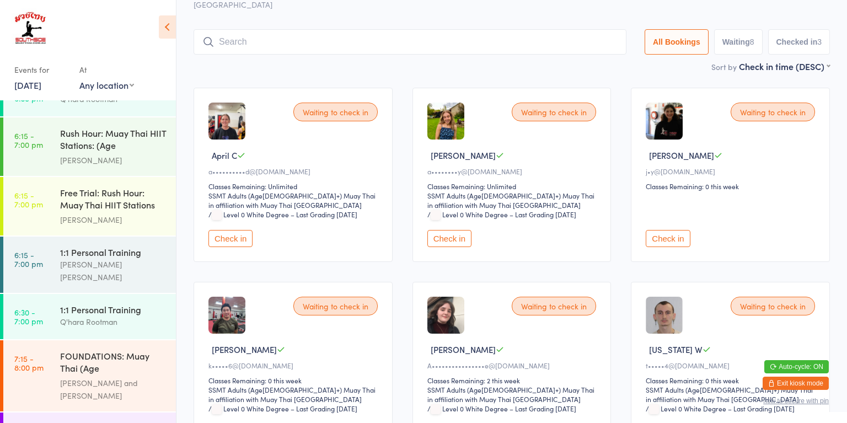
scroll to position [73, 0]
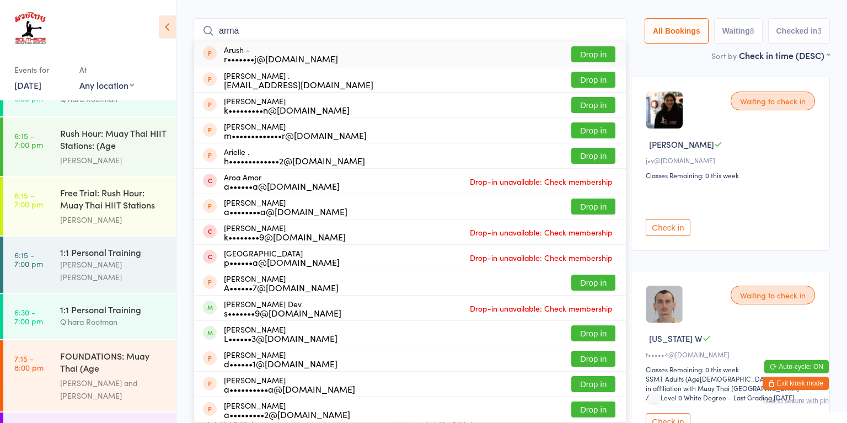
type input "arman"
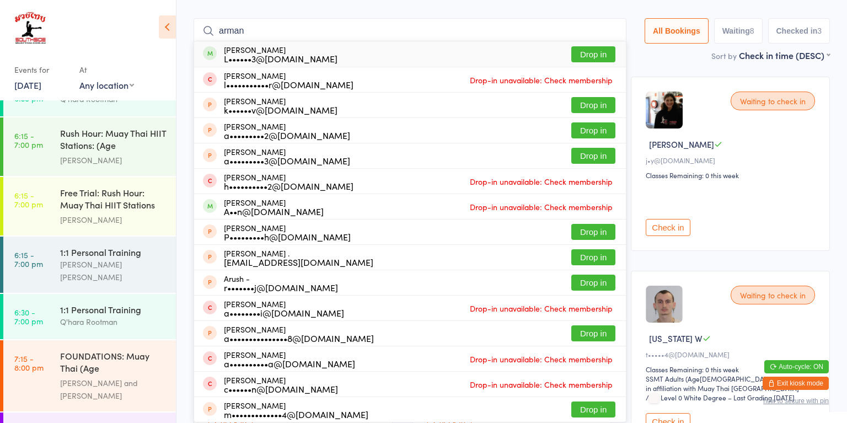
click at [606, 18] on input "arman" at bounding box center [409, 30] width 433 height 25
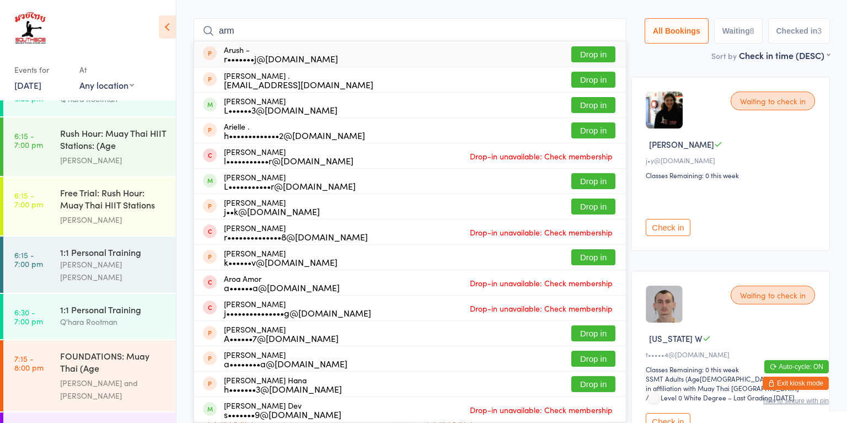
type input "arm"
click at [592, 97] on button "Drop in" at bounding box center [593, 105] width 44 height 16
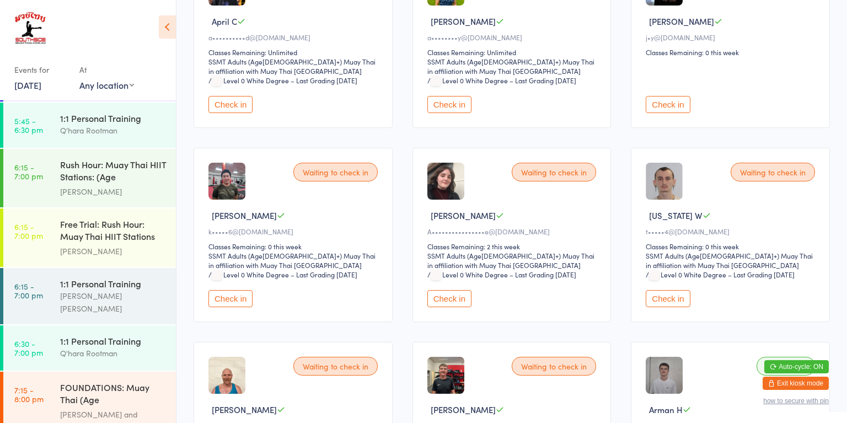
scroll to position [1108, 0]
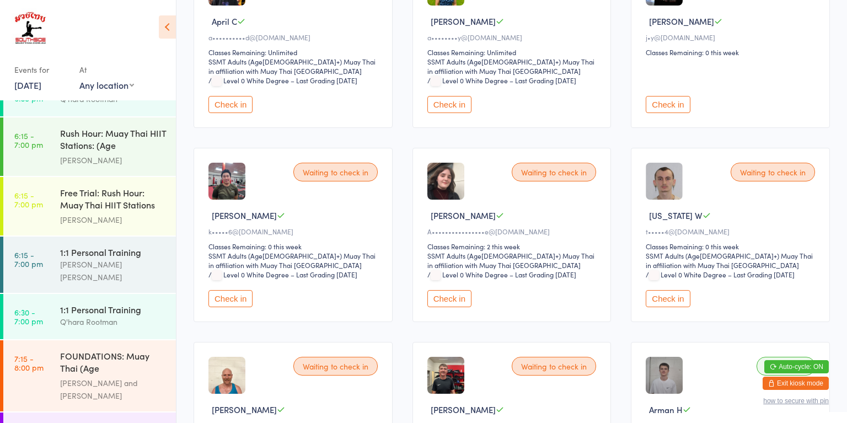
click at [683, 290] on button "Check in" at bounding box center [667, 298] width 44 height 17
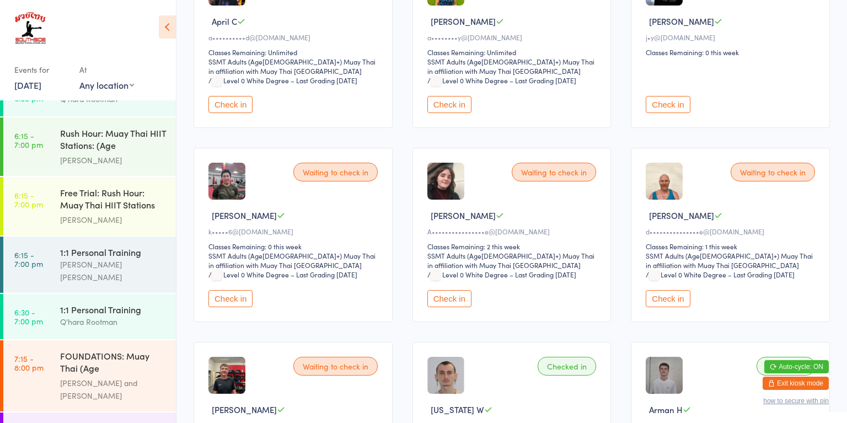
click at [92, 349] on div "FOUNDATIONS: Muay Thai (Age [DEMOGRAPHIC_DATA]+)" at bounding box center [113, 362] width 106 height 27
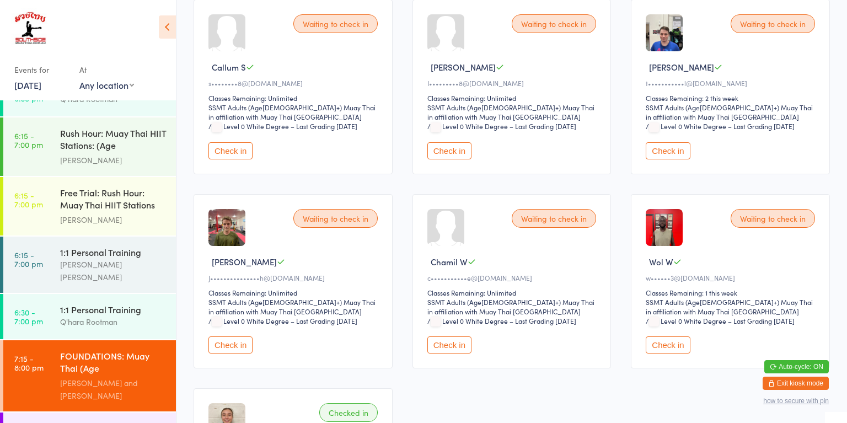
scroll to position [539, 0]
click at [444, 335] on button "Check in" at bounding box center [449, 343] width 44 height 17
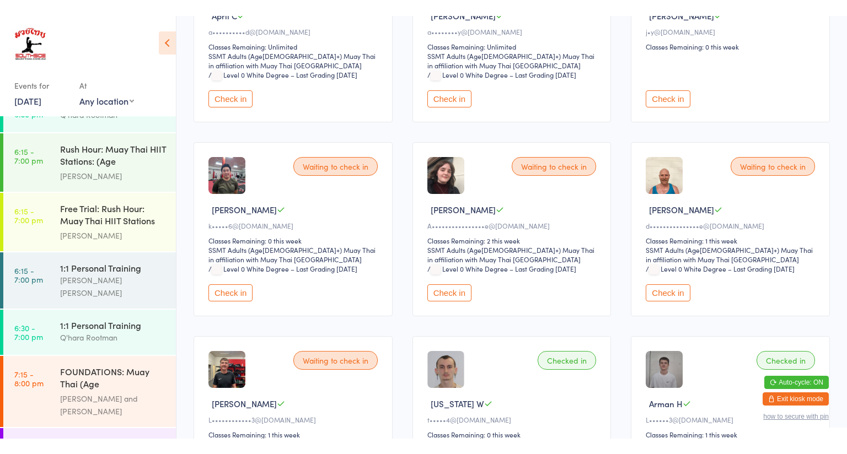
scroll to position [216, 0]
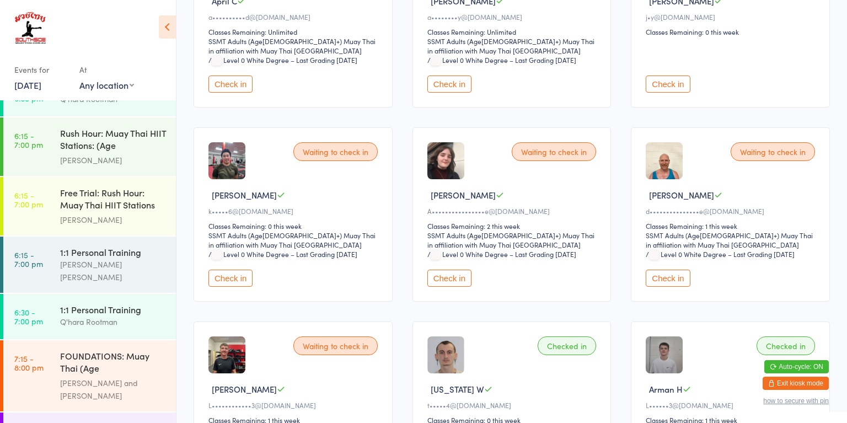
click at [235, 270] on button "Check in" at bounding box center [230, 278] width 44 height 17
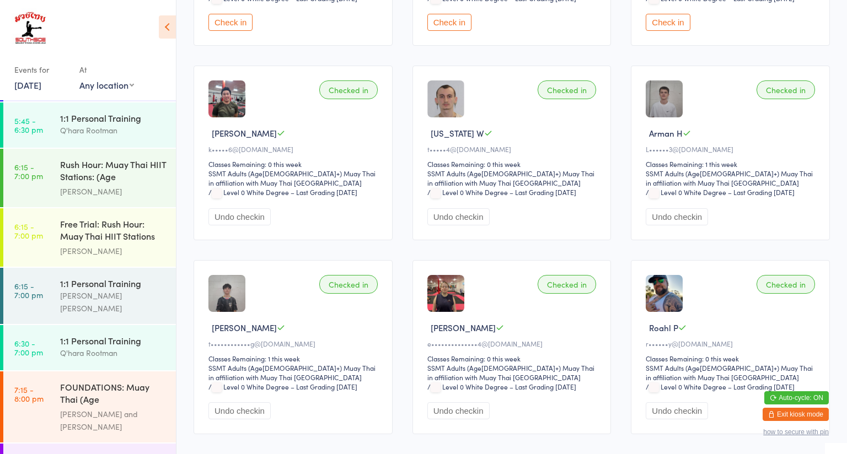
scroll to position [505, 0]
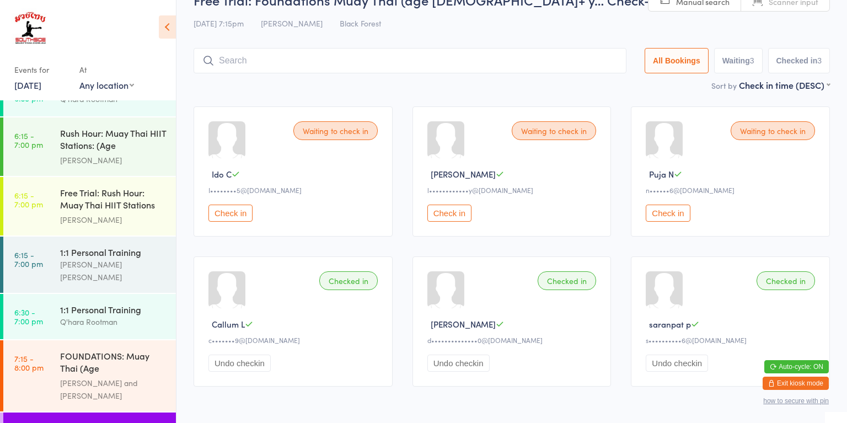
scroll to position [65, 0]
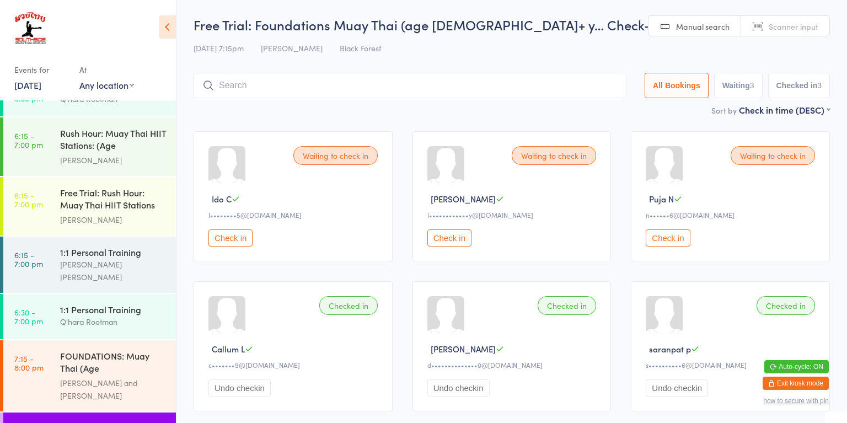
click at [129, 376] on div "[PERSON_NAME] and [PERSON_NAME]" at bounding box center [113, 388] width 106 height 25
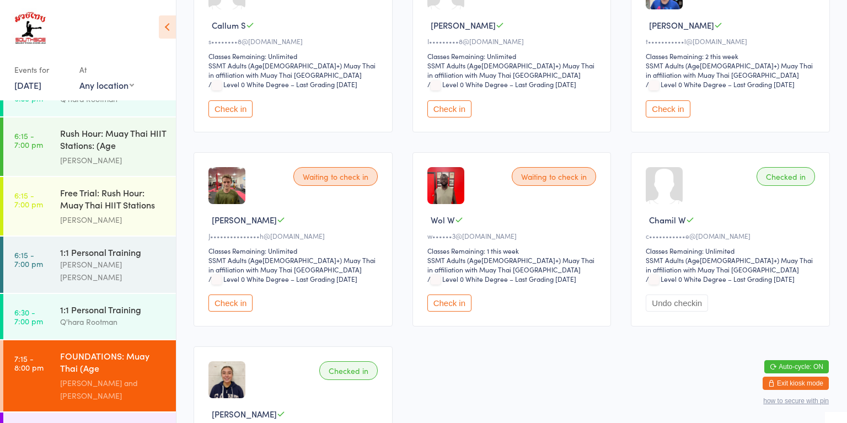
scroll to position [580, 0]
click at [234, 294] on button "Check in" at bounding box center [230, 302] width 44 height 17
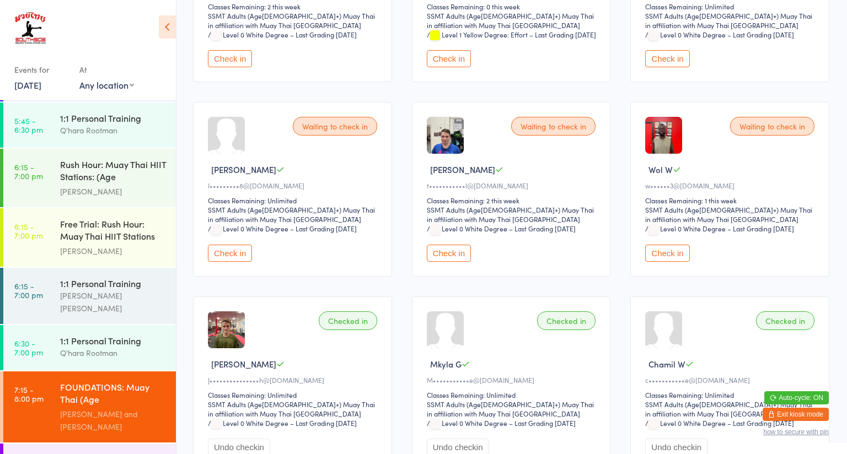
scroll to position [424, 1]
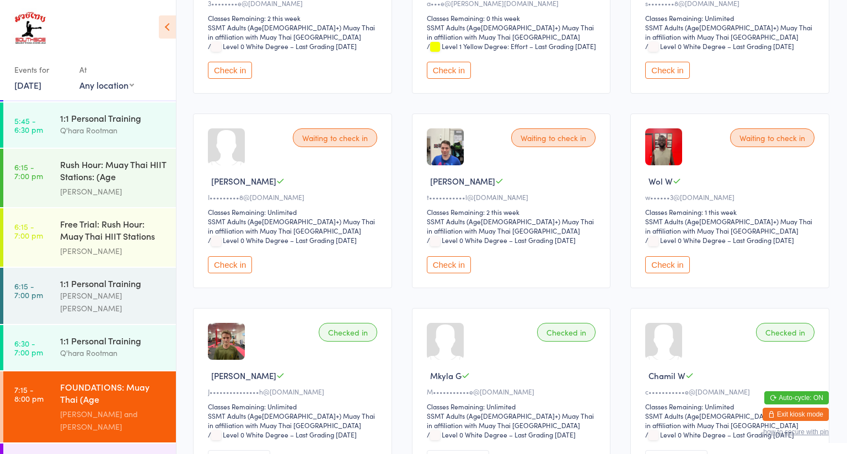
click at [227, 256] on button "Check in" at bounding box center [230, 264] width 44 height 17
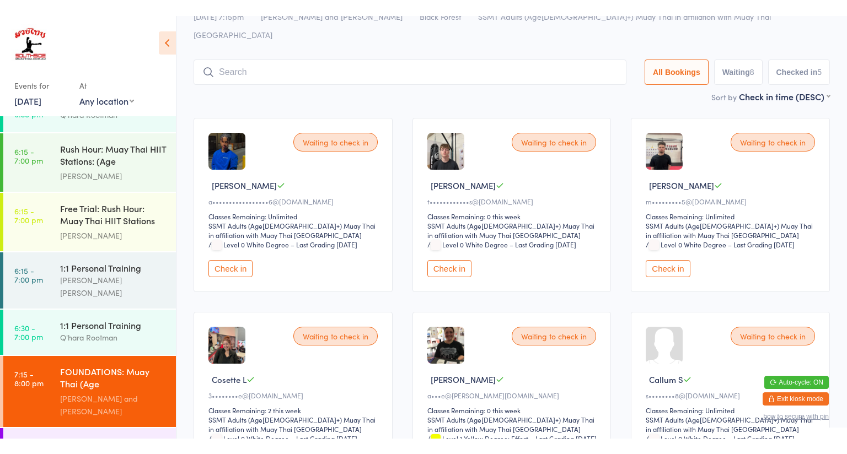
scroll to position [0, 0]
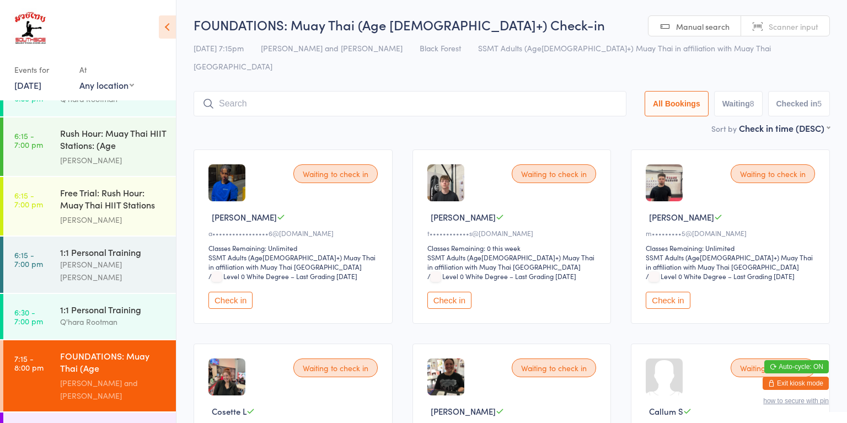
click at [456, 292] on button "Check in" at bounding box center [449, 300] width 44 height 17
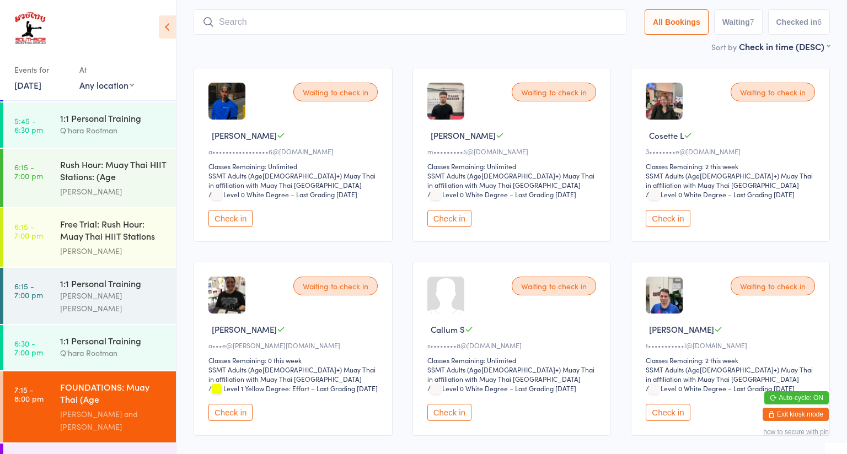
scroll to position [116, 0]
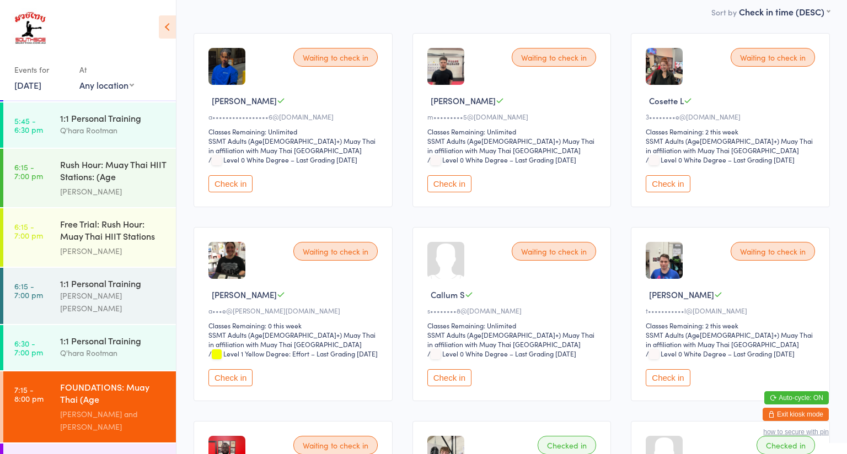
click at [670, 370] on button "Check in" at bounding box center [667, 377] width 44 height 17
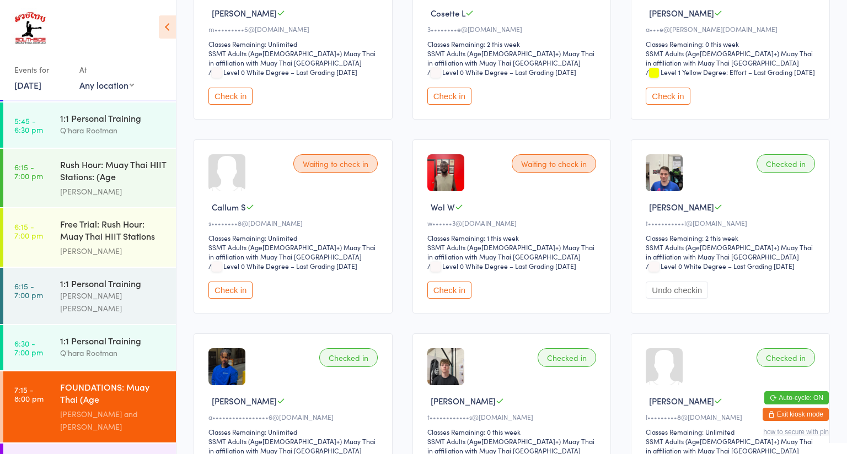
scroll to position [285, 0]
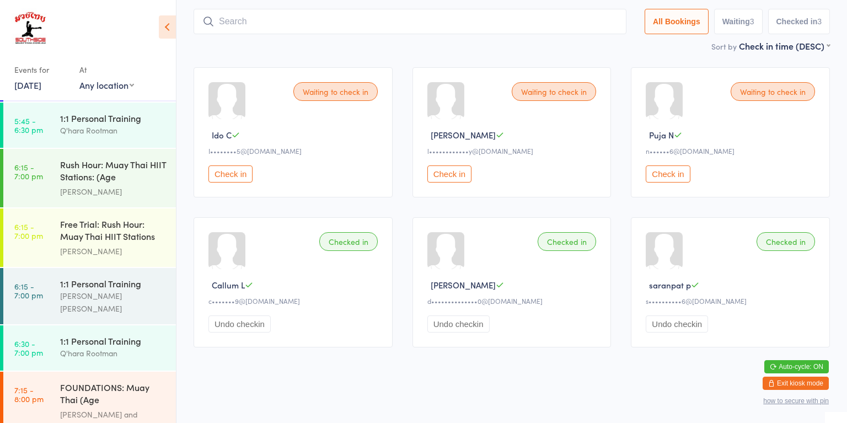
scroll to position [1108, 0]
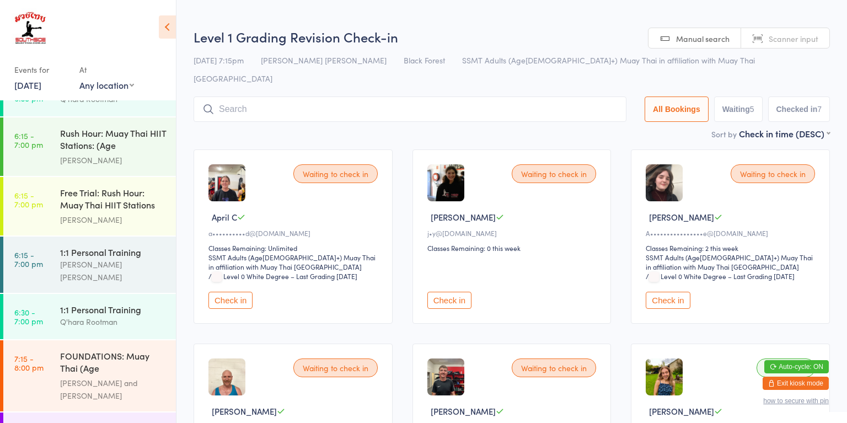
click at [667, 292] on button "Check in" at bounding box center [667, 300] width 44 height 17
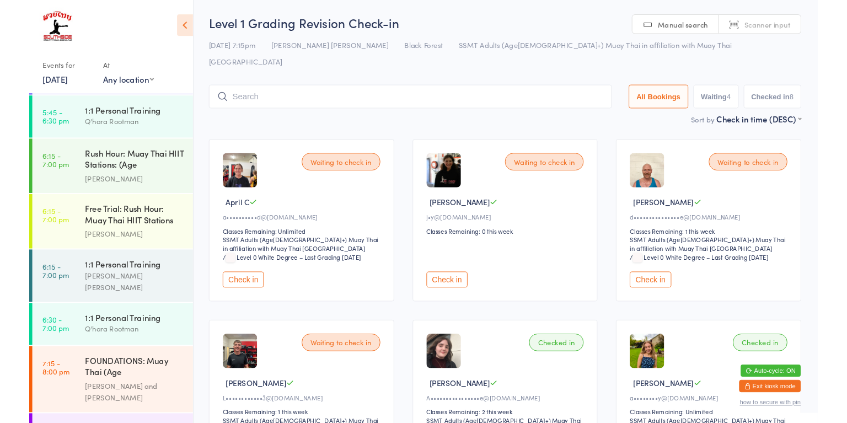
scroll to position [1108, 0]
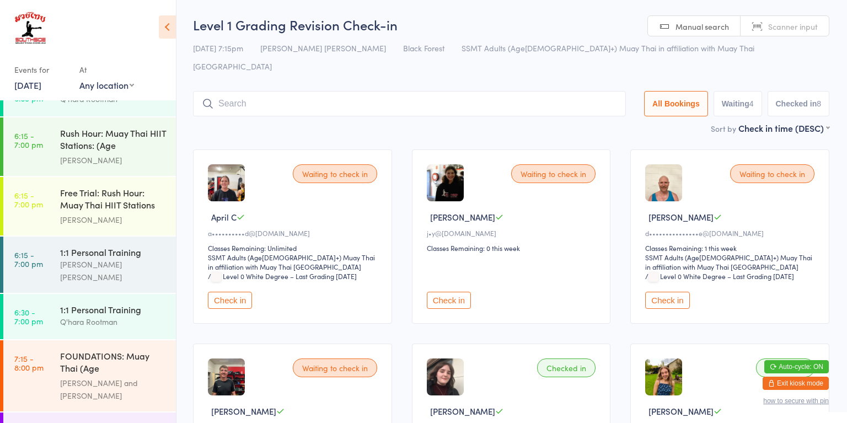
click at [679, 292] on button "Check in" at bounding box center [667, 300] width 44 height 17
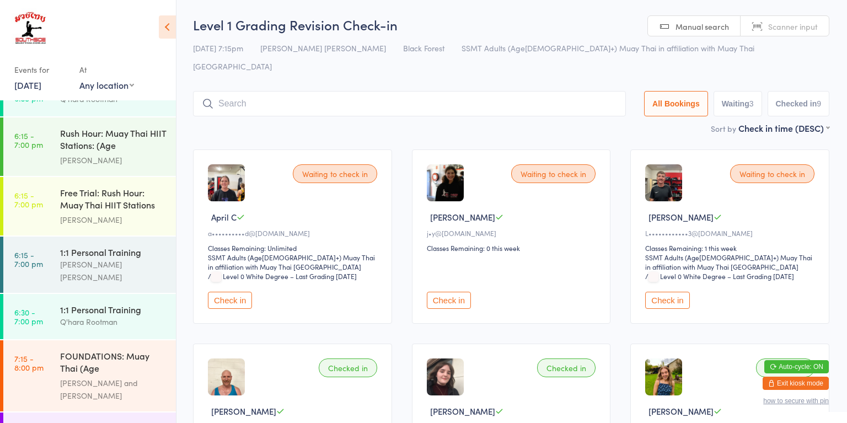
click at [454, 292] on button "Check in" at bounding box center [449, 300] width 44 height 17
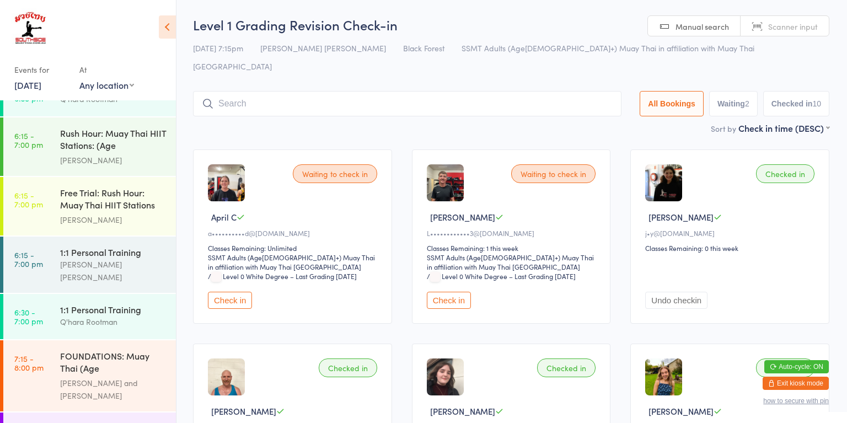
click at [403, 95] on input "search" at bounding box center [407, 103] width 428 height 25
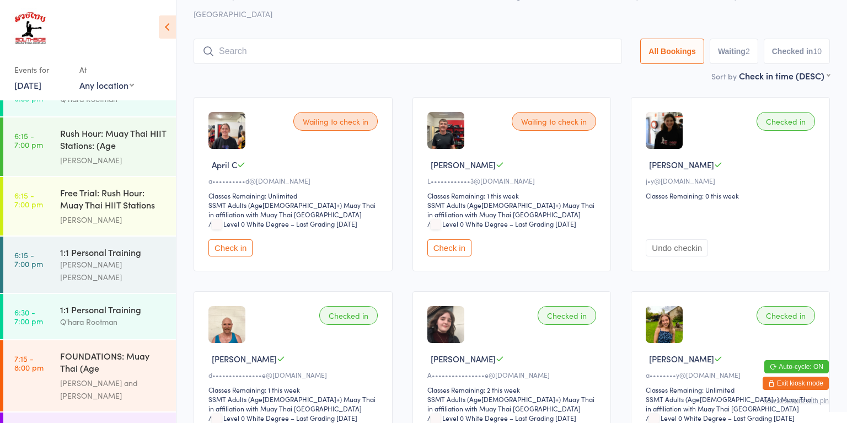
scroll to position [73, 0]
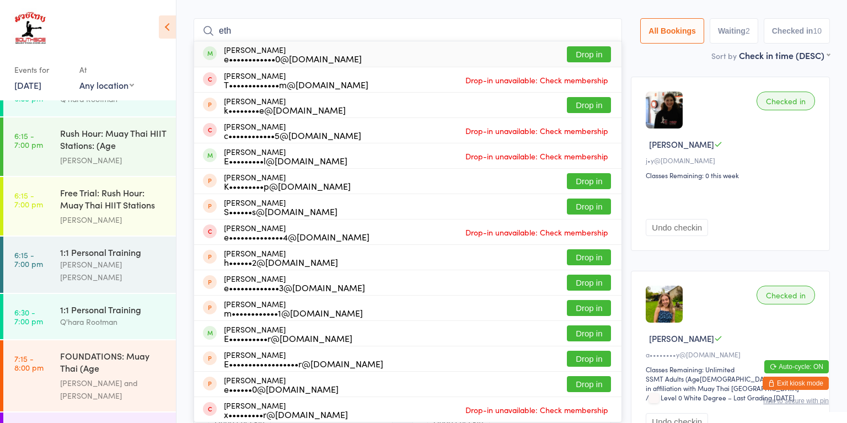
type input "eth"
click at [392, 143] on div "[PERSON_NAME] E•••••••••l@[DOMAIN_NAME] Drop-in unavailable: Check membership" at bounding box center [407, 155] width 427 height 25
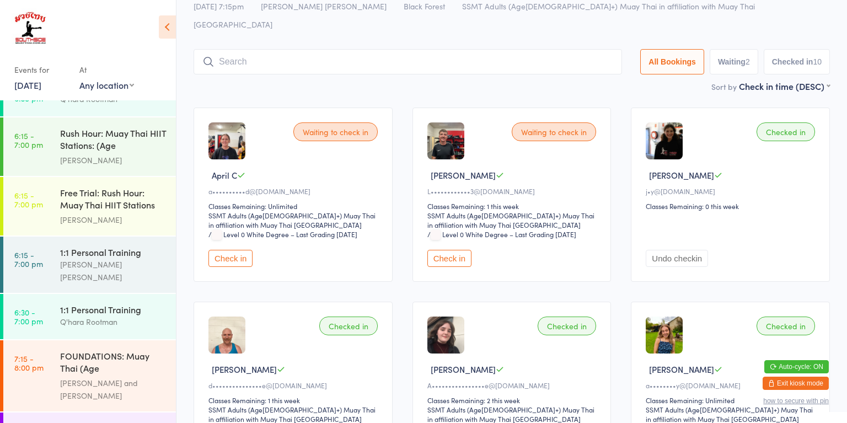
scroll to position [41, 0]
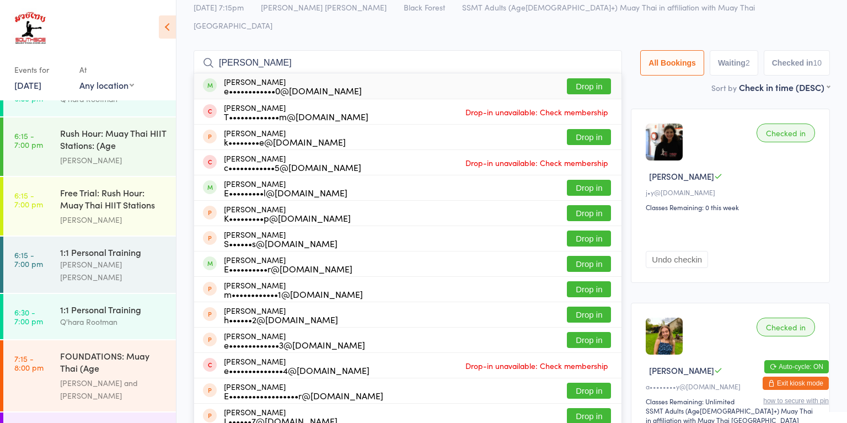
type input "[PERSON_NAME]"
click at [579, 180] on button "Drop in" at bounding box center [589, 188] width 44 height 16
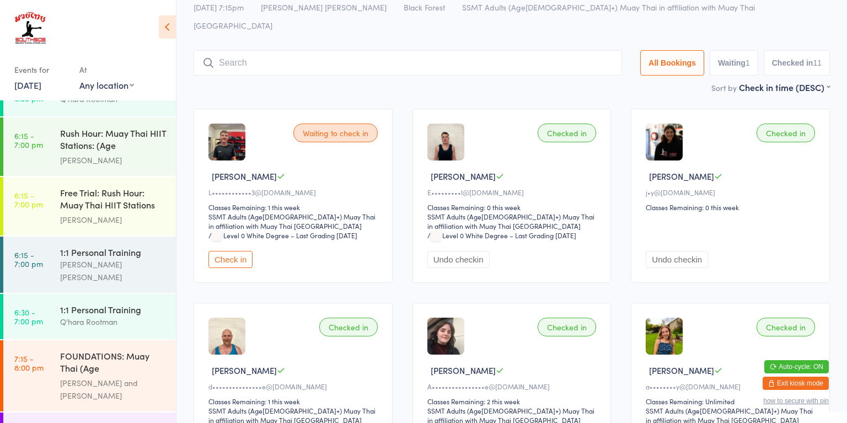
click at [576, 129] on div "Checked in [PERSON_NAME] M E•••••••••l@[DOMAIN_NAME] Classes Remaining: 0 this …" at bounding box center [511, 196] width 199 height 174
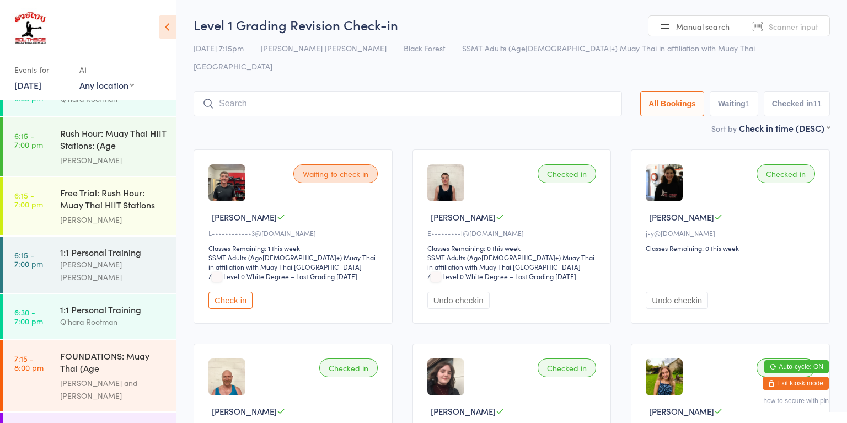
scroll to position [0, 0]
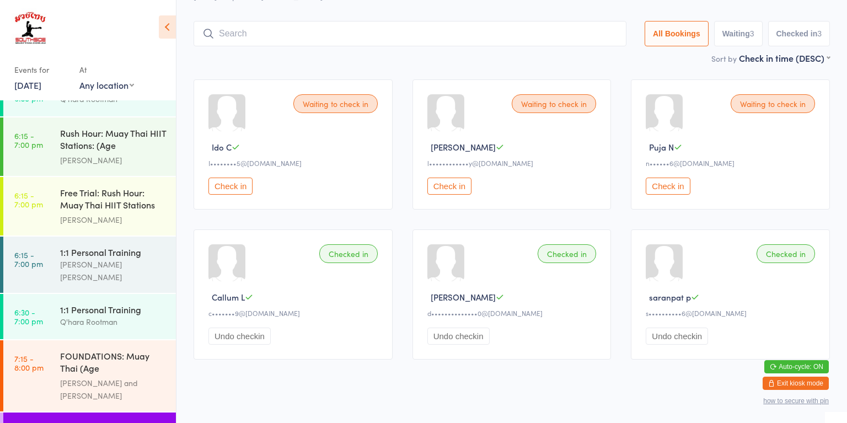
scroll to position [65, 0]
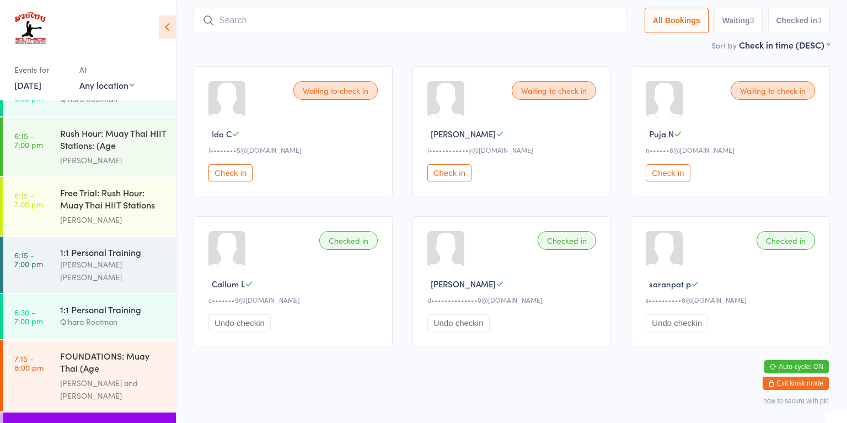
click at [106, 376] on div "[PERSON_NAME] and [PERSON_NAME]" at bounding box center [113, 388] width 106 height 25
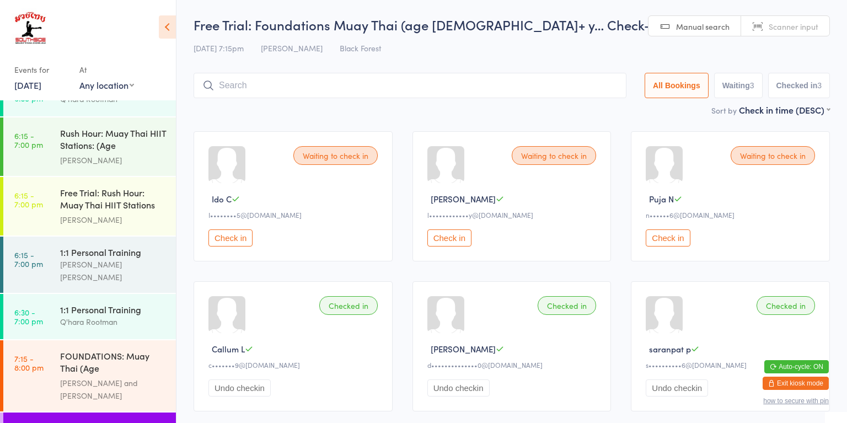
click at [139, 340] on div "FOUNDATIONS: Muay Thai (Age [DEMOGRAPHIC_DATA]+) [PERSON_NAME] and [PERSON_NAME]" at bounding box center [118, 375] width 116 height 71
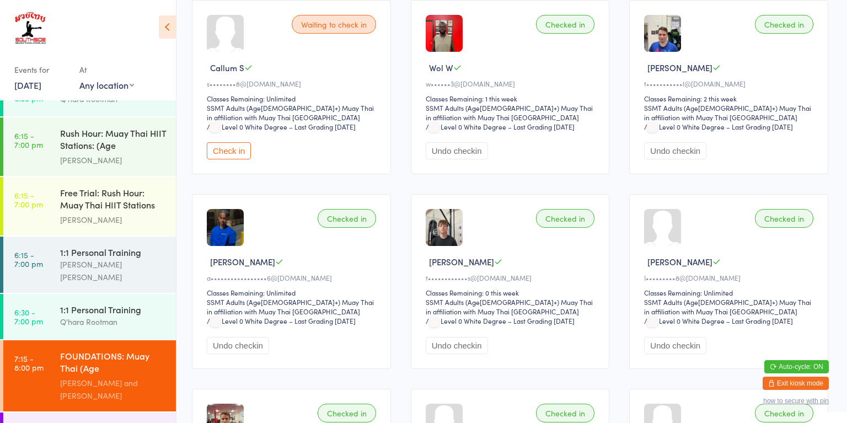
scroll to position [343, 2]
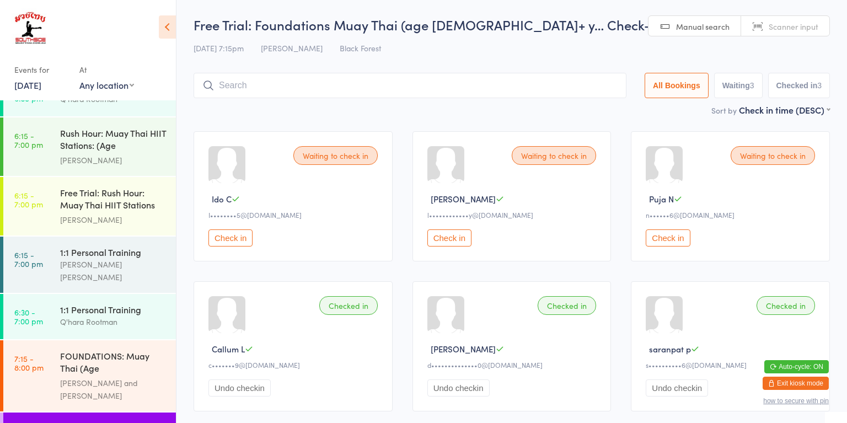
click at [227, 234] on button "Check in" at bounding box center [230, 237] width 44 height 17
click at [119, 376] on div "[PERSON_NAME] and [PERSON_NAME]" at bounding box center [113, 388] width 106 height 25
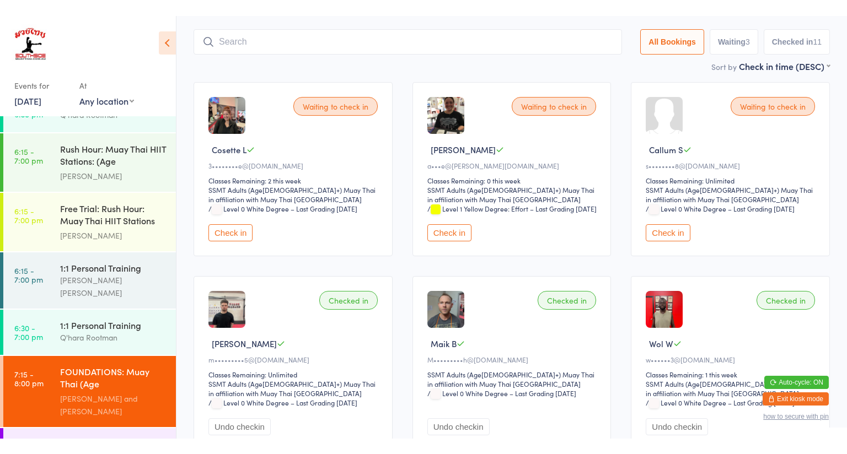
scroll to position [84, 0]
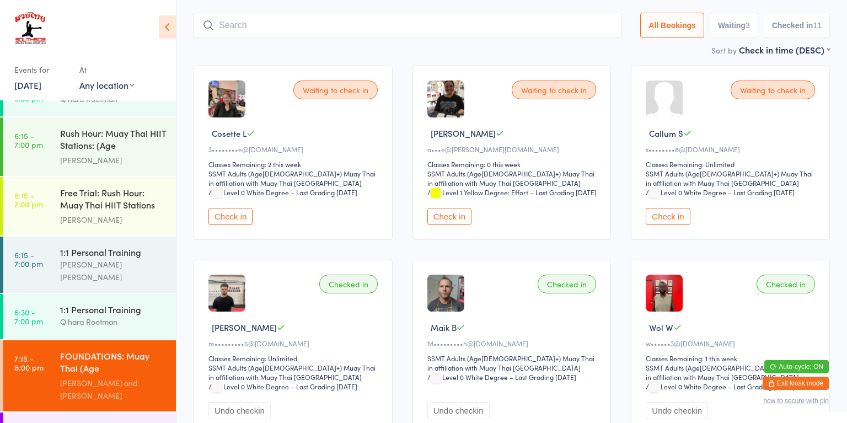
click at [448, 226] on div "Waiting to check in Ailie O a•••e@[PERSON_NAME][DOMAIN_NAME] Classes Remaining:…" at bounding box center [511, 153] width 199 height 174
click at [454, 208] on button "Check in" at bounding box center [449, 216] width 44 height 17
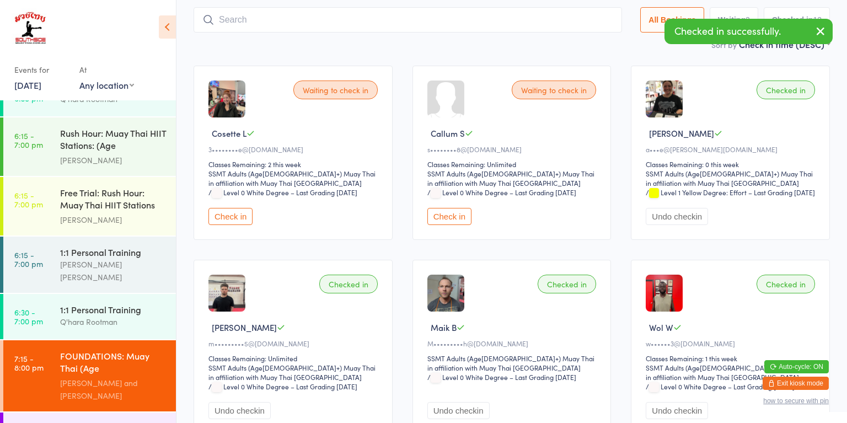
click at [235, 209] on button "Check in" at bounding box center [230, 216] width 44 height 17
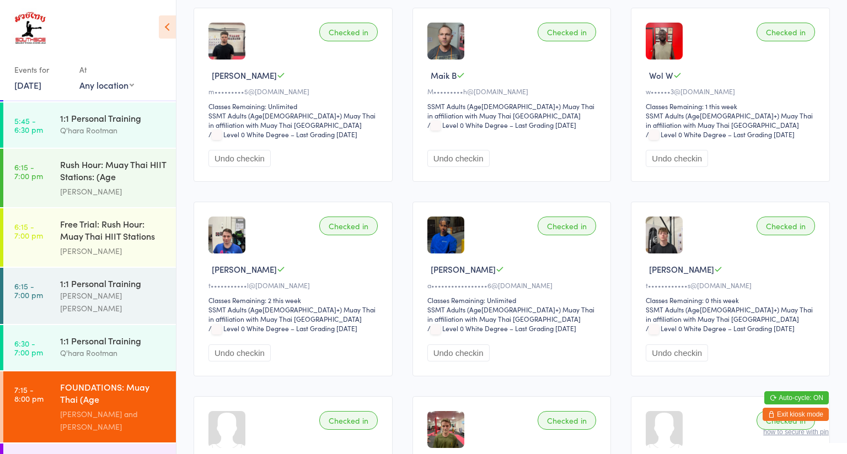
scroll to position [332, 0]
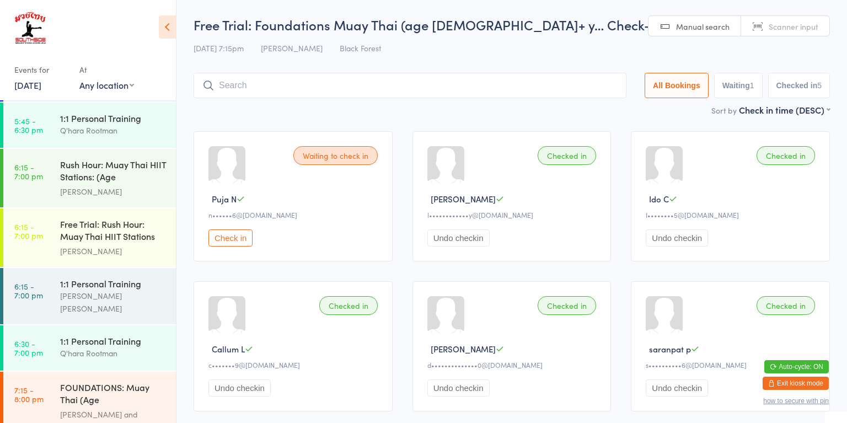
click at [125, 408] on div "[PERSON_NAME] and [PERSON_NAME]" at bounding box center [113, 420] width 106 height 25
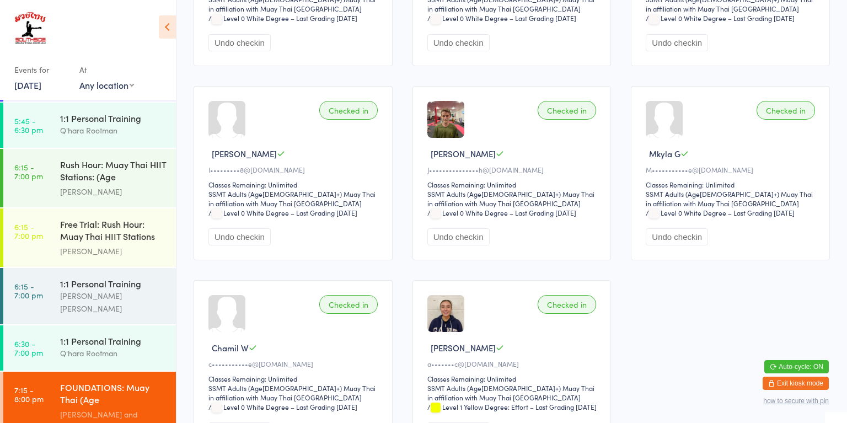
scroll to position [641, 0]
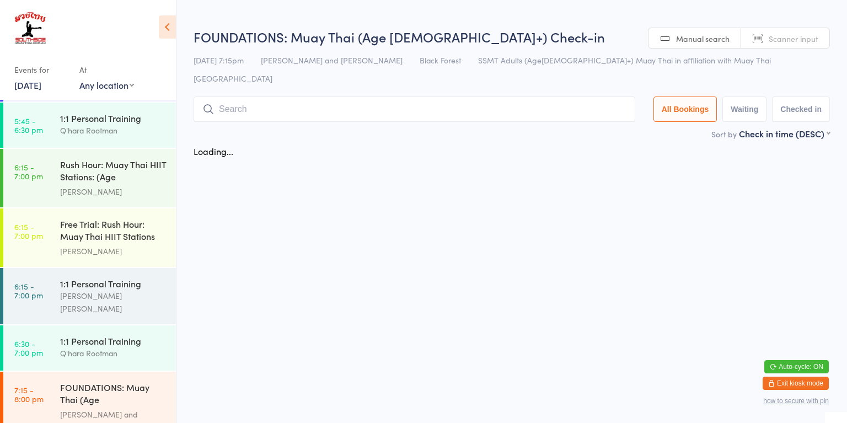
scroll to position [1108, 0]
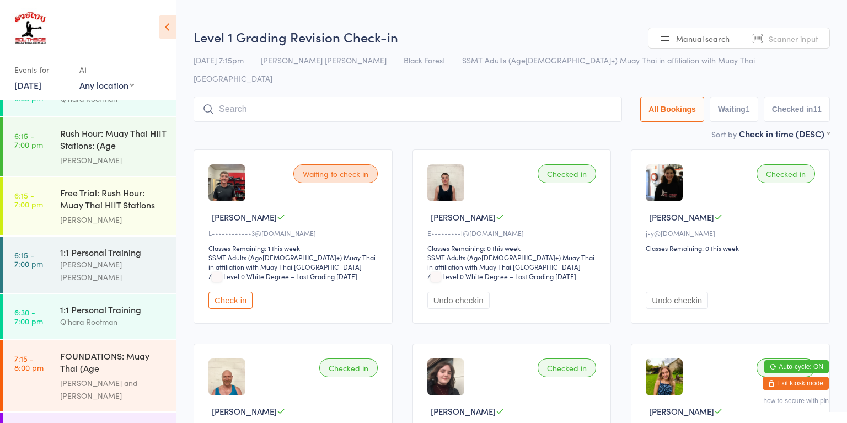
click at [231, 292] on button "Check in" at bounding box center [230, 300] width 44 height 17
